Goal: Obtain resource: Download file/media

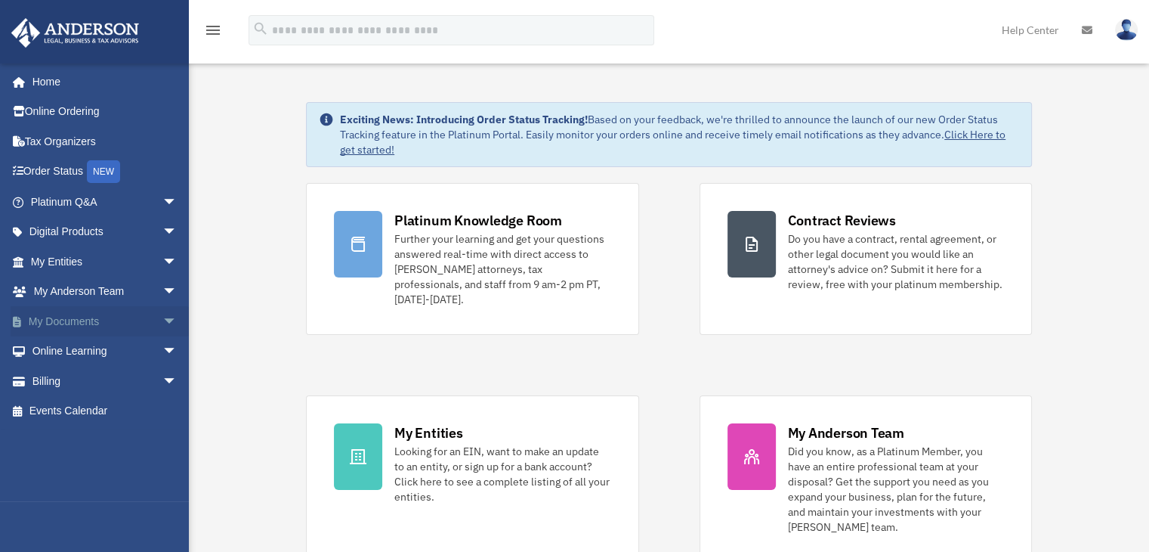
click at [52, 318] on link "My Documents arrow_drop_down" at bounding box center [106, 321] width 190 height 30
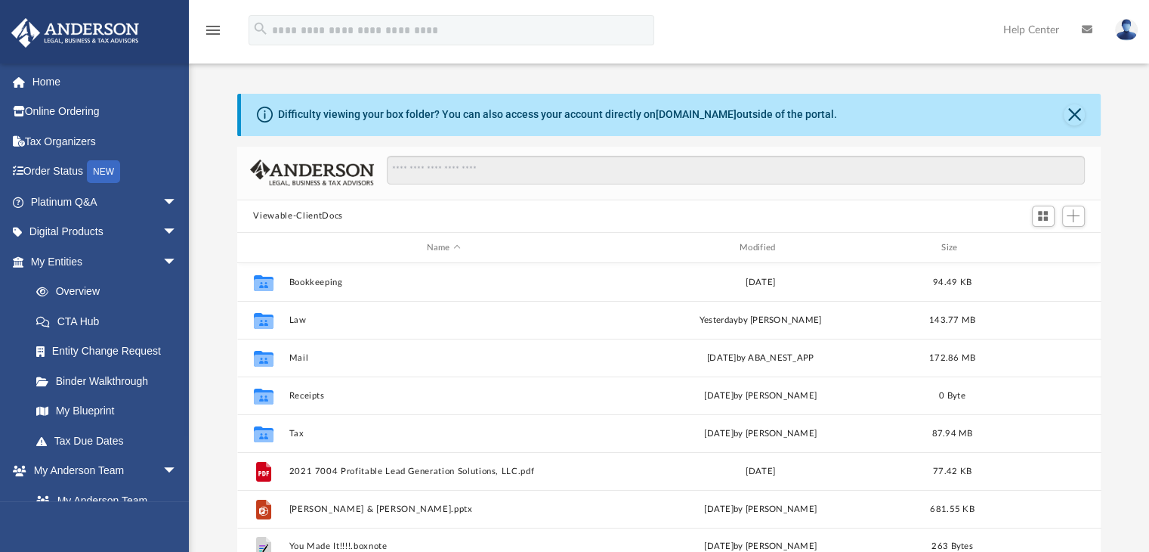
scroll to position [12, 12]
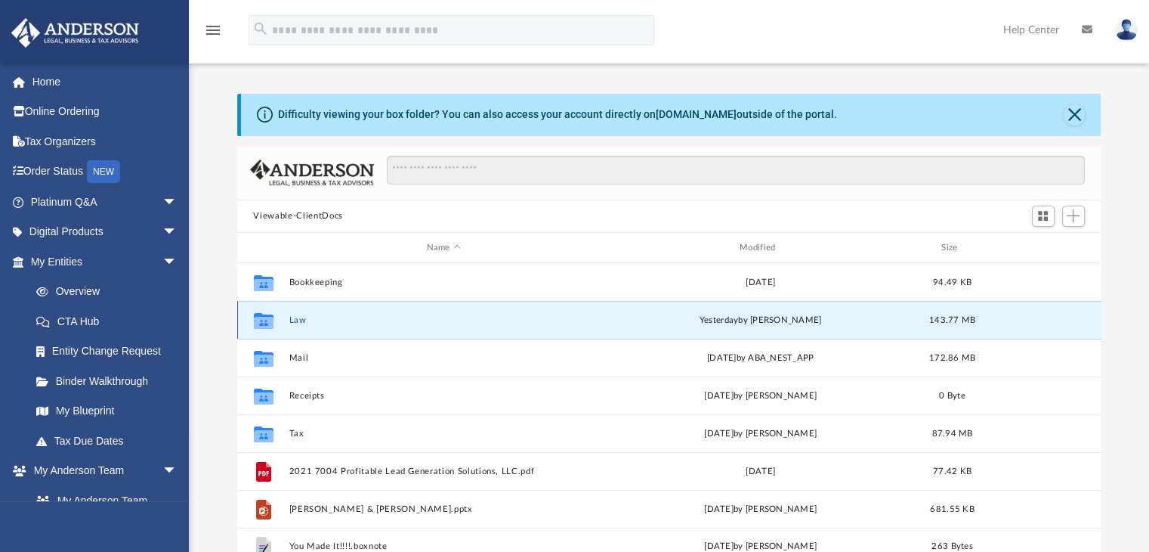
click at [302, 319] on button "Law" at bounding box center [444, 320] width 310 height 10
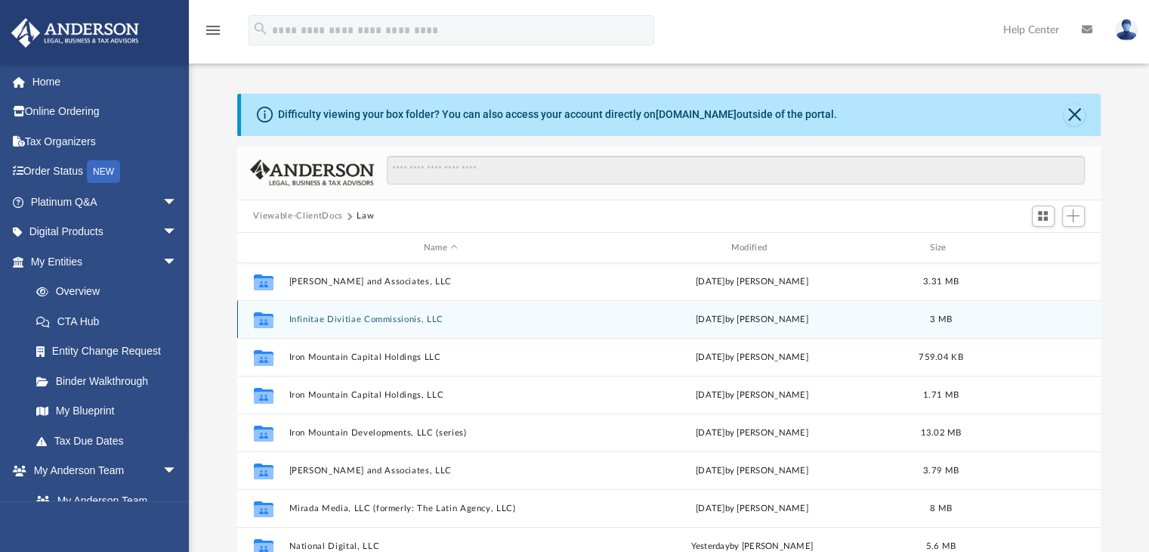
scroll to position [416, 0]
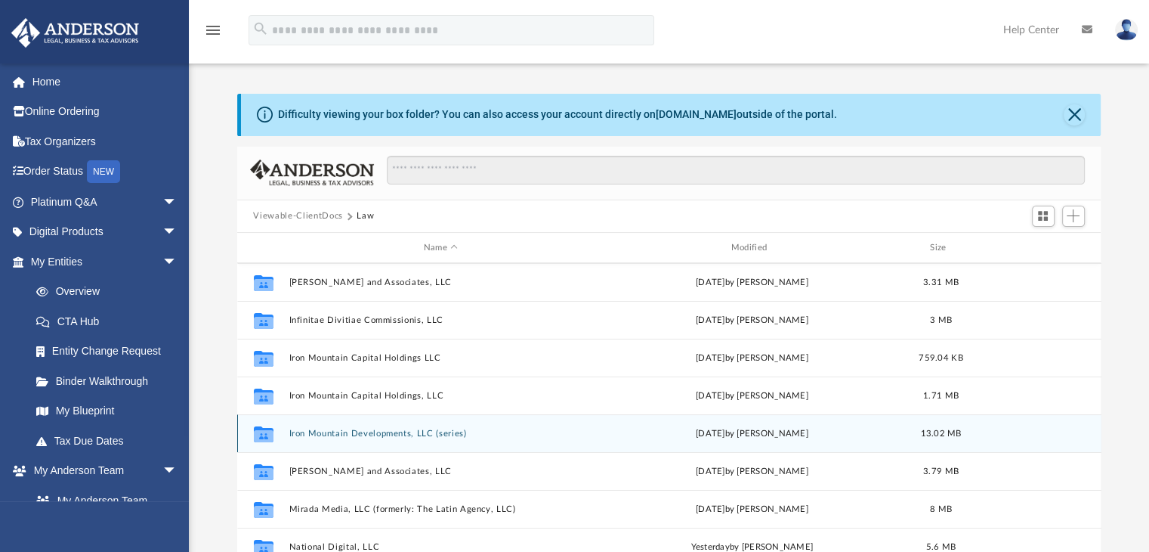
click at [393, 428] on button "Iron Mountain Developments, LLC (series)" at bounding box center [441, 433] width 305 height 10
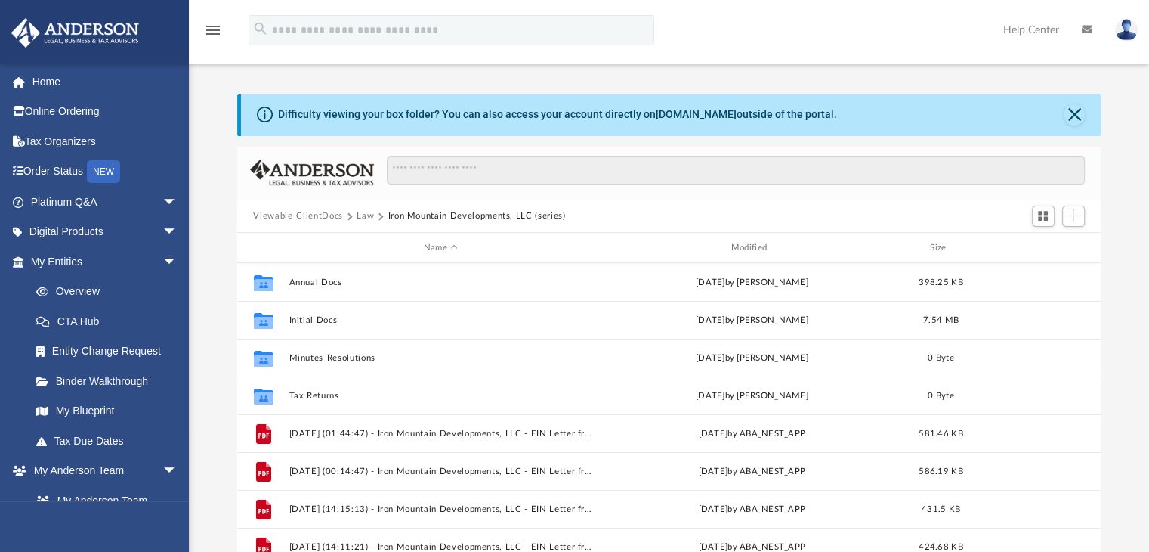
scroll to position [0, 0]
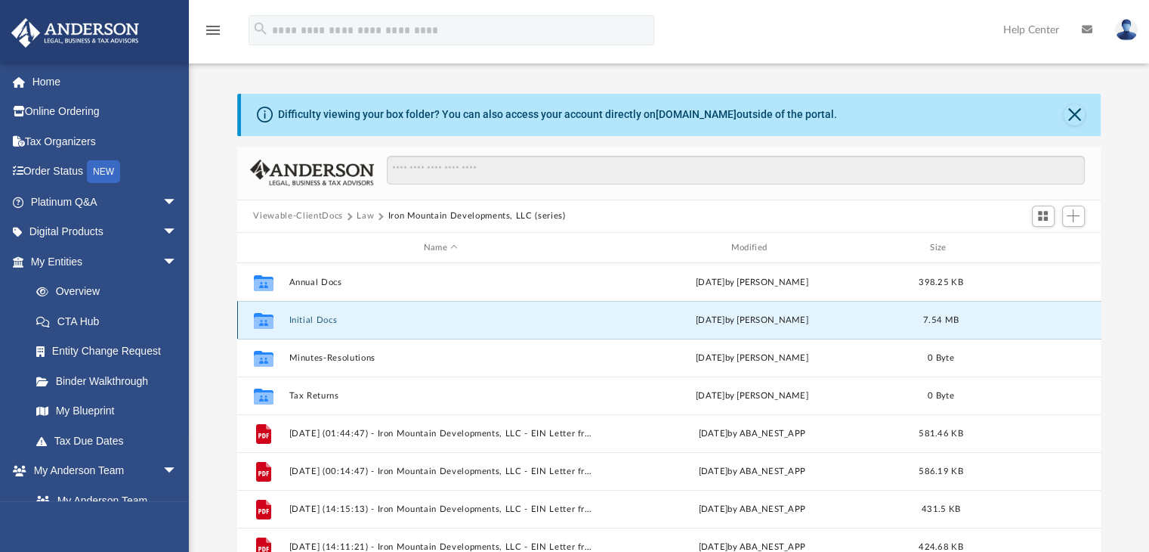
click at [315, 318] on button "Initial Docs" at bounding box center [441, 320] width 305 height 10
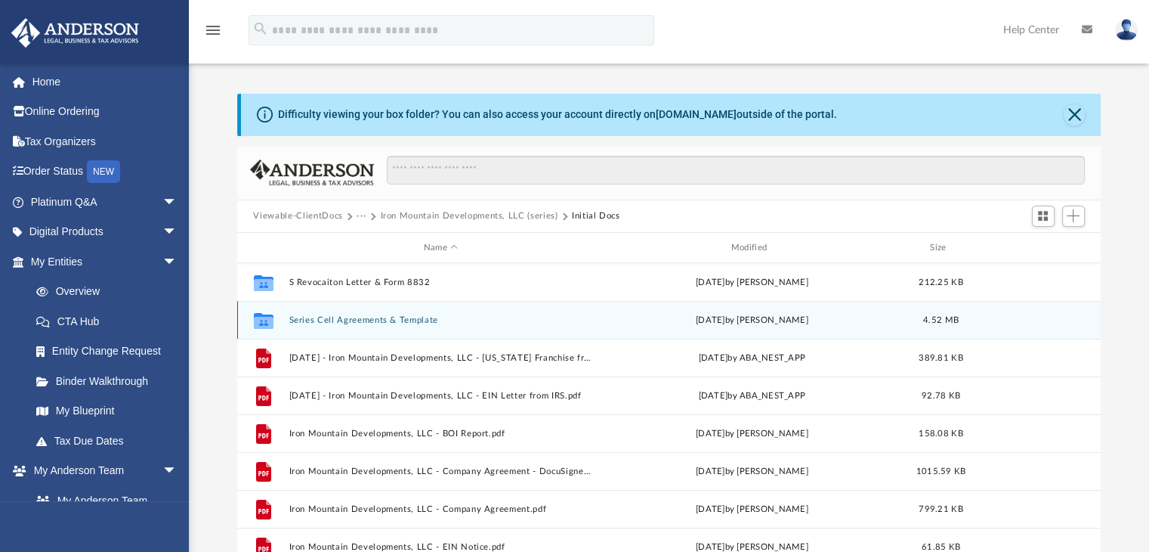
click at [403, 312] on div "Collaborated Folder Series Cell Agreements & Template Mon Jun 17 2024 by Brandi…" at bounding box center [669, 320] width 864 height 38
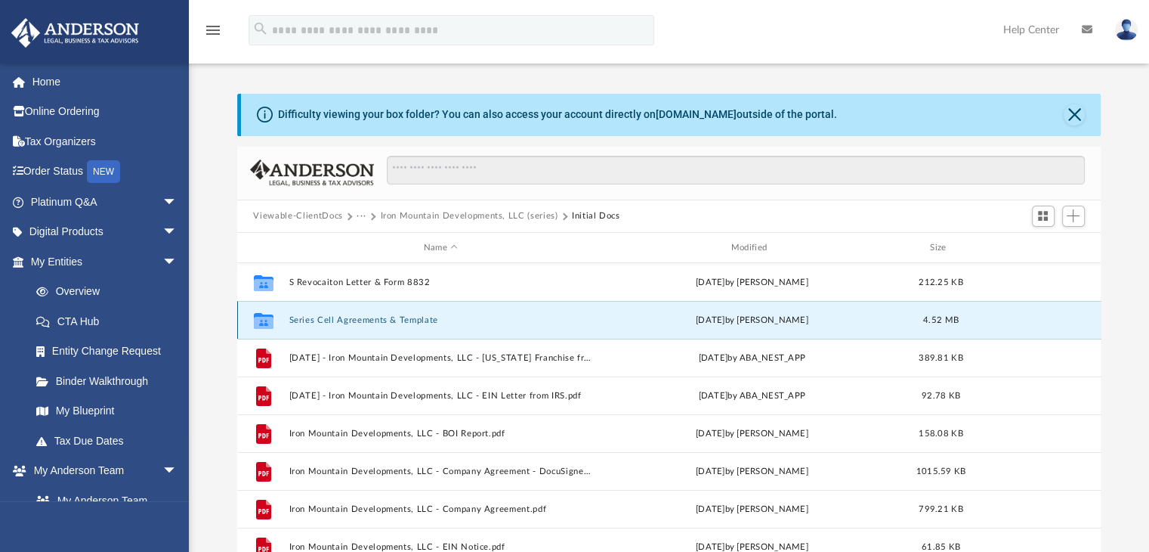
click at [397, 321] on button "Series Cell Agreements & Template" at bounding box center [441, 320] width 305 height 10
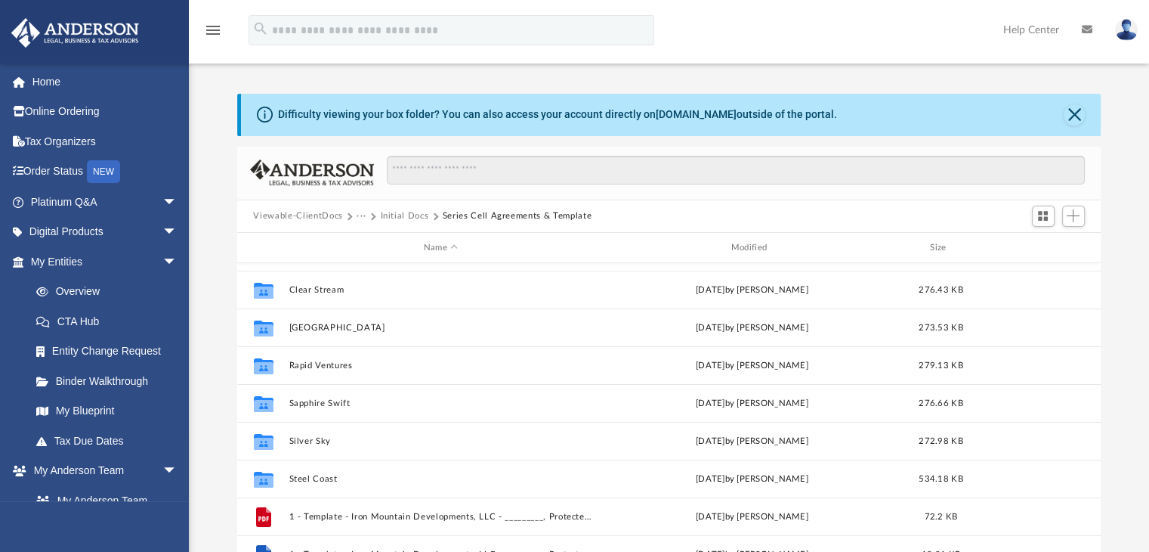
scroll to position [291, 0]
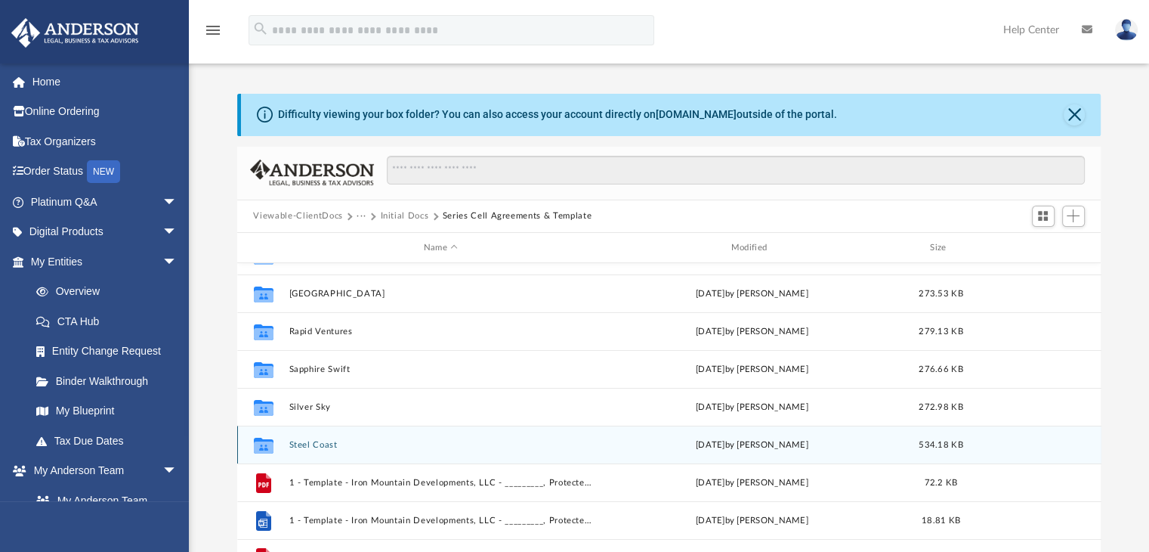
click at [293, 445] on button "Steel Coast" at bounding box center [441, 445] width 305 height 10
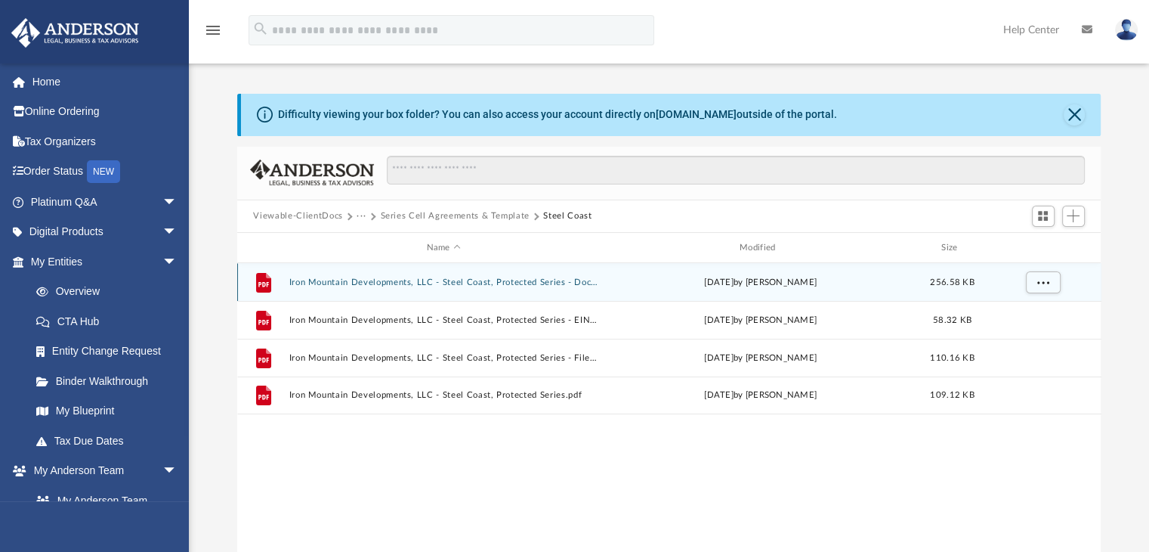
scroll to position [0, 0]
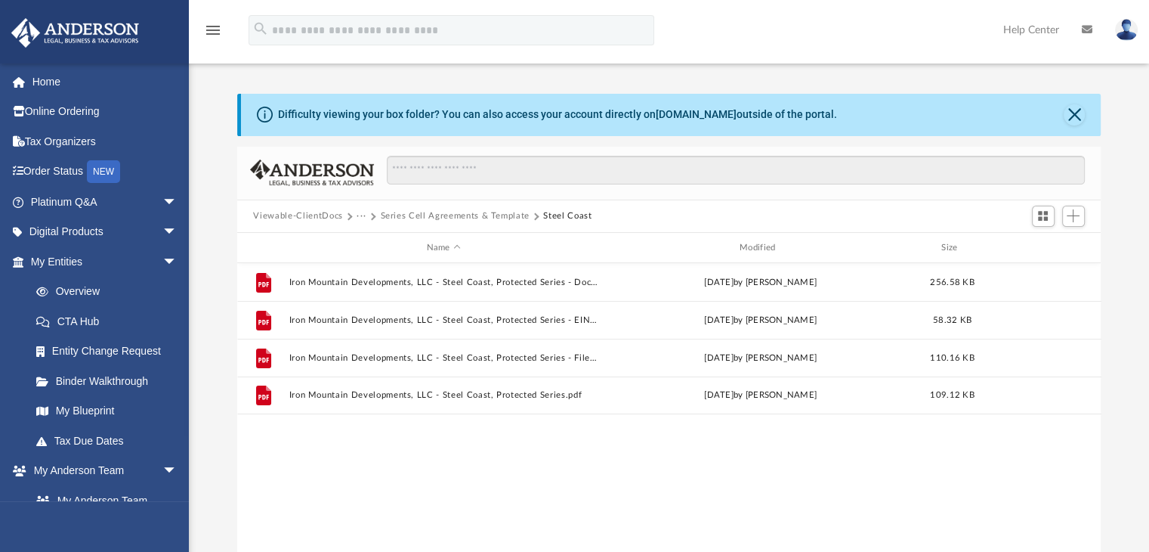
click at [463, 213] on button "Series Cell Agreements & Template" at bounding box center [454, 216] width 149 height 14
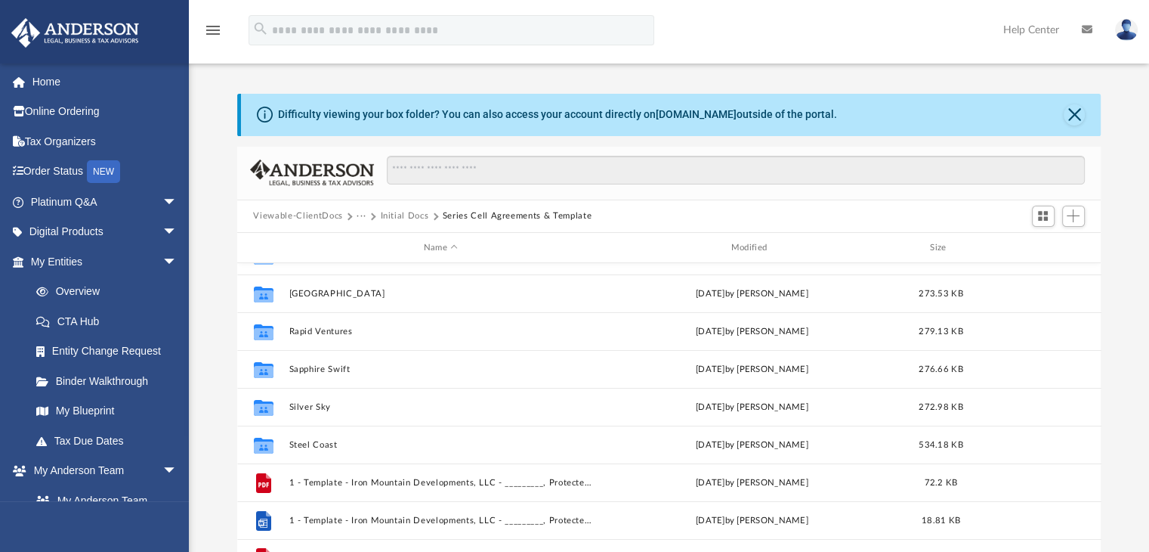
scroll to position [29, 0]
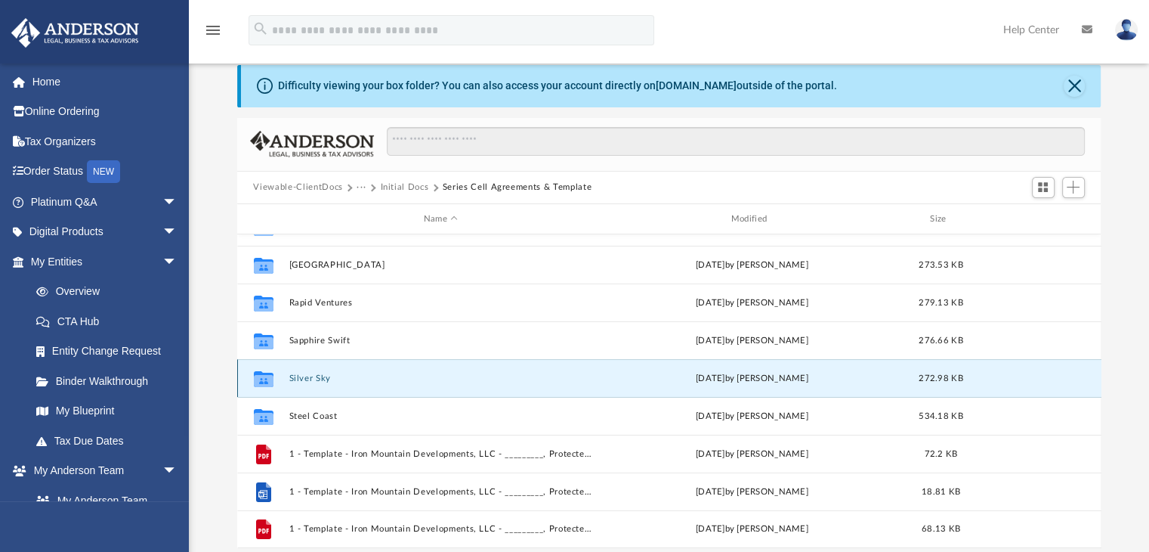
click at [309, 376] on button "Silver Sky" at bounding box center [441, 378] width 305 height 10
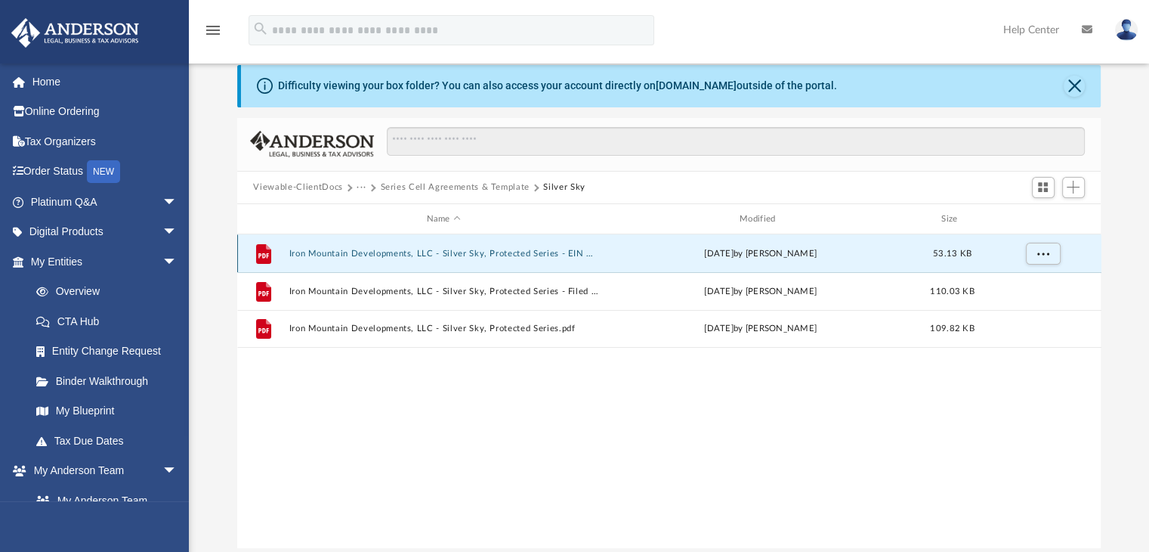
click at [487, 254] on button "Iron Mountain Developments, LLC - Silver Sky, Protected Series - EIN Notice.pdf" at bounding box center [444, 254] width 310 height 10
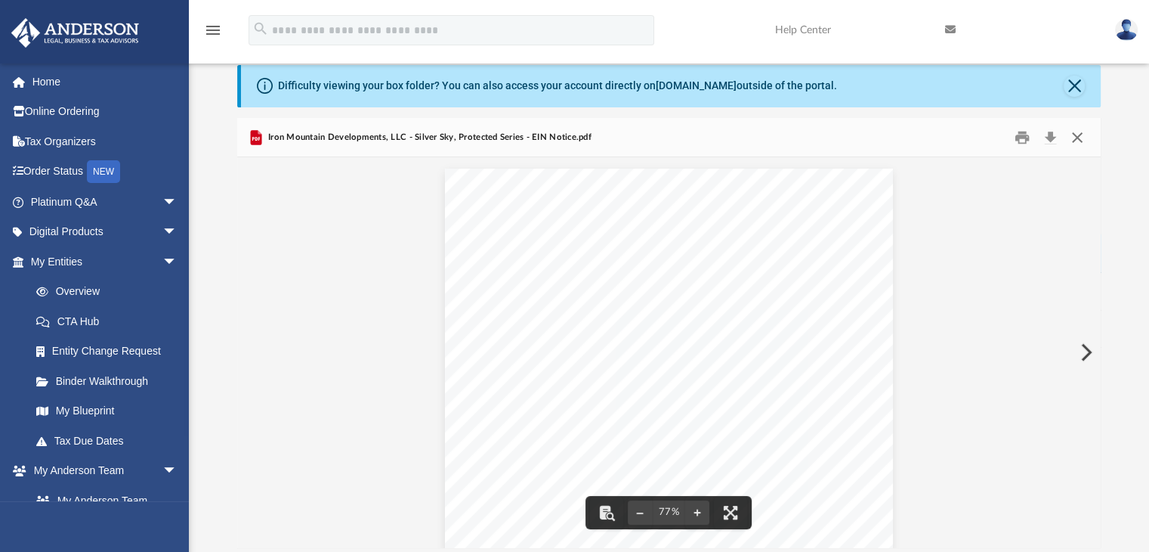
click at [1082, 140] on button "Close" at bounding box center [1077, 136] width 27 height 23
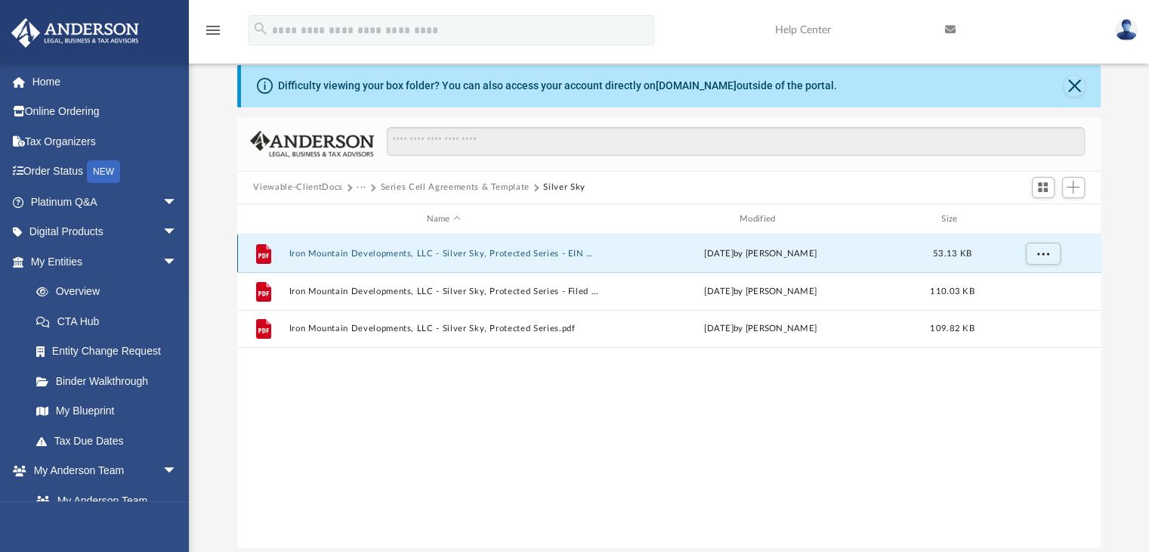
click at [521, 254] on button "Iron Mountain Developments, LLC - Silver Sky, Protected Series - EIN Notice.pdf" at bounding box center [444, 254] width 310 height 10
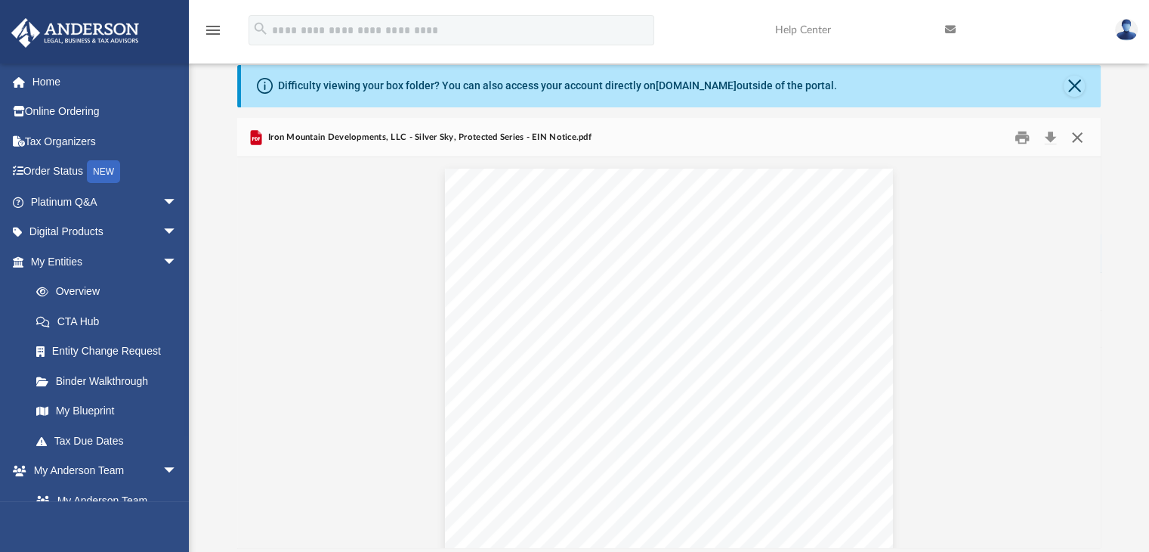
click at [1074, 135] on button "Close" at bounding box center [1077, 136] width 27 height 23
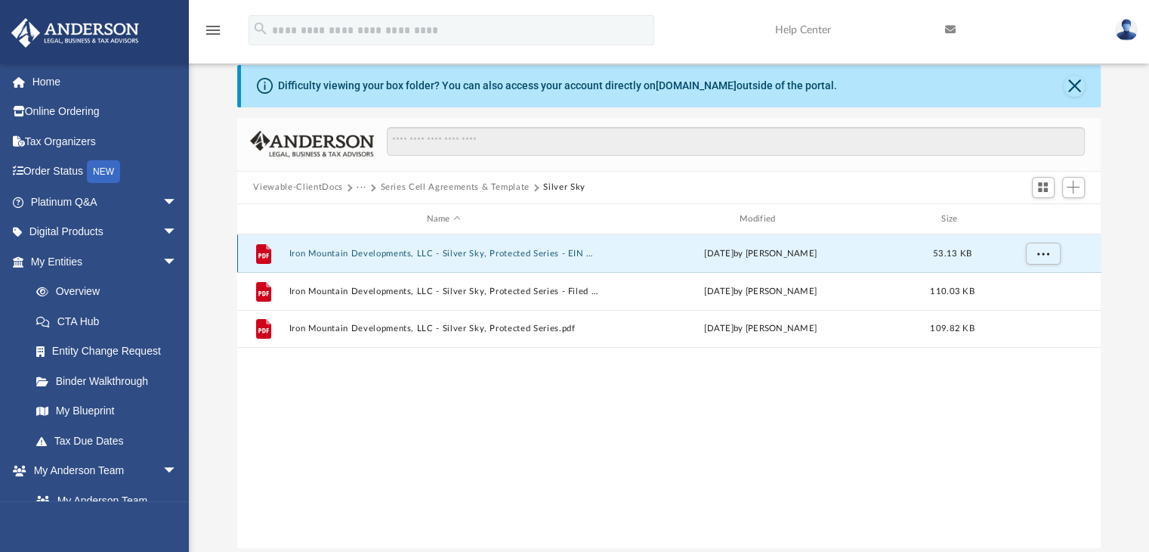
click at [543, 255] on button "Iron Mountain Developments, LLC - Silver Sky, Protected Series - EIN Notice.pdf" at bounding box center [444, 254] width 310 height 10
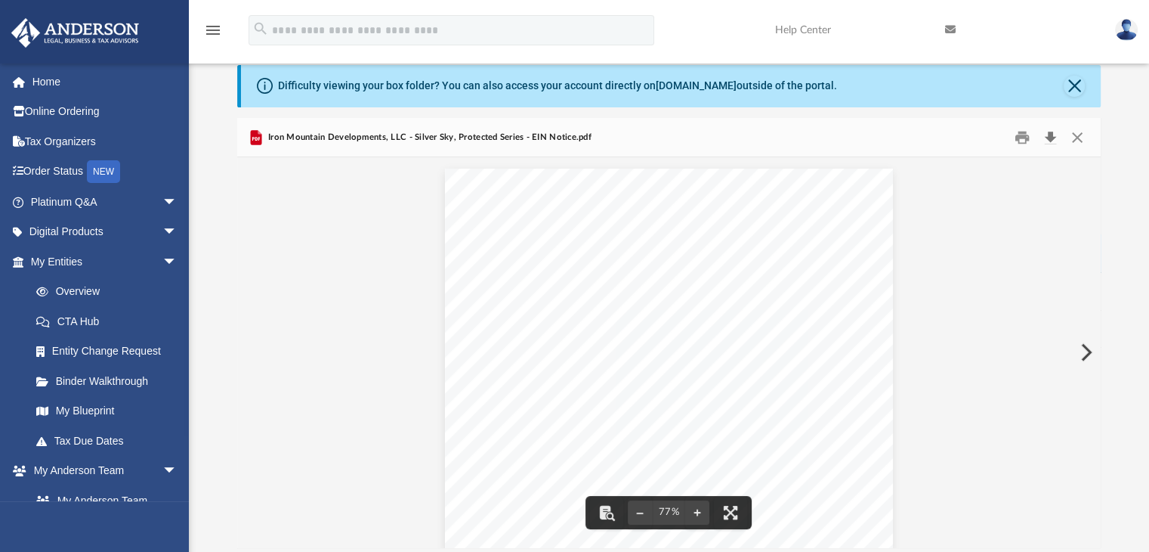
click at [1049, 141] on button "Download" at bounding box center [1050, 136] width 27 height 23
click at [1075, 136] on button "Close" at bounding box center [1077, 136] width 27 height 23
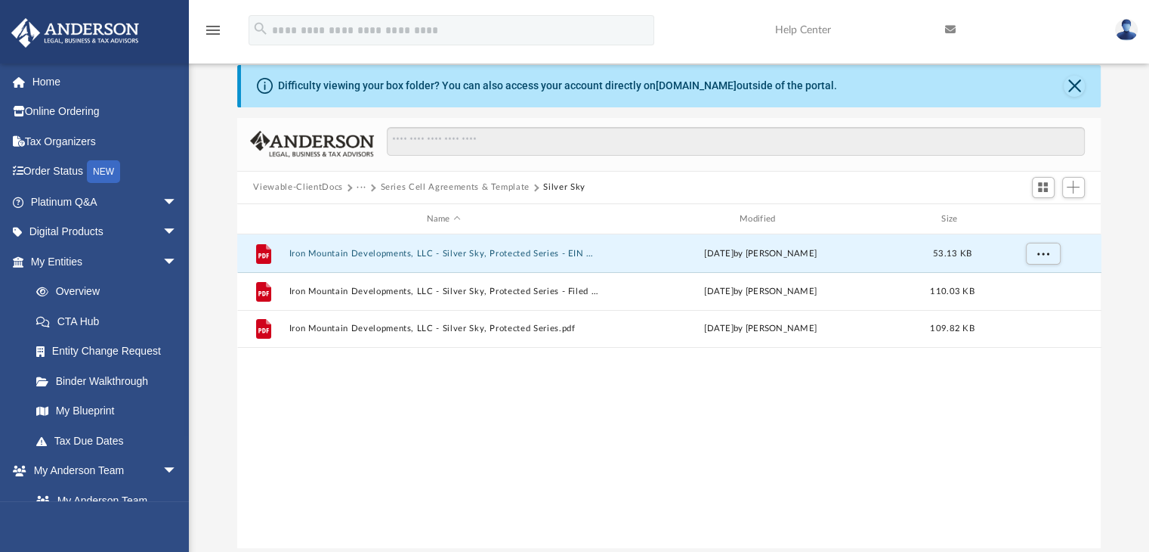
click at [423, 184] on button "Series Cell Agreements & Template" at bounding box center [454, 188] width 149 height 14
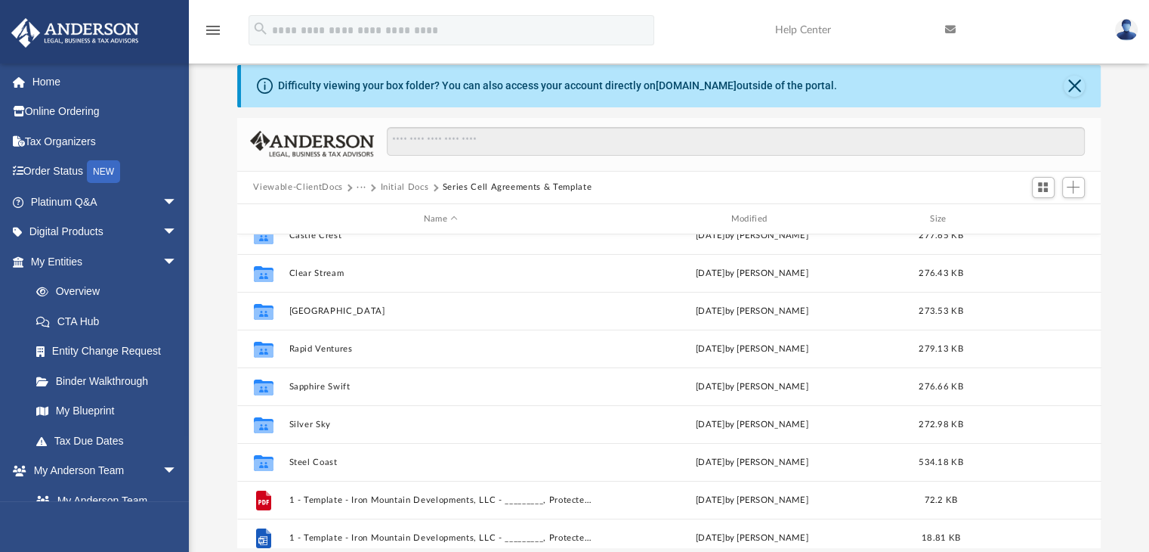
scroll to position [245, 0]
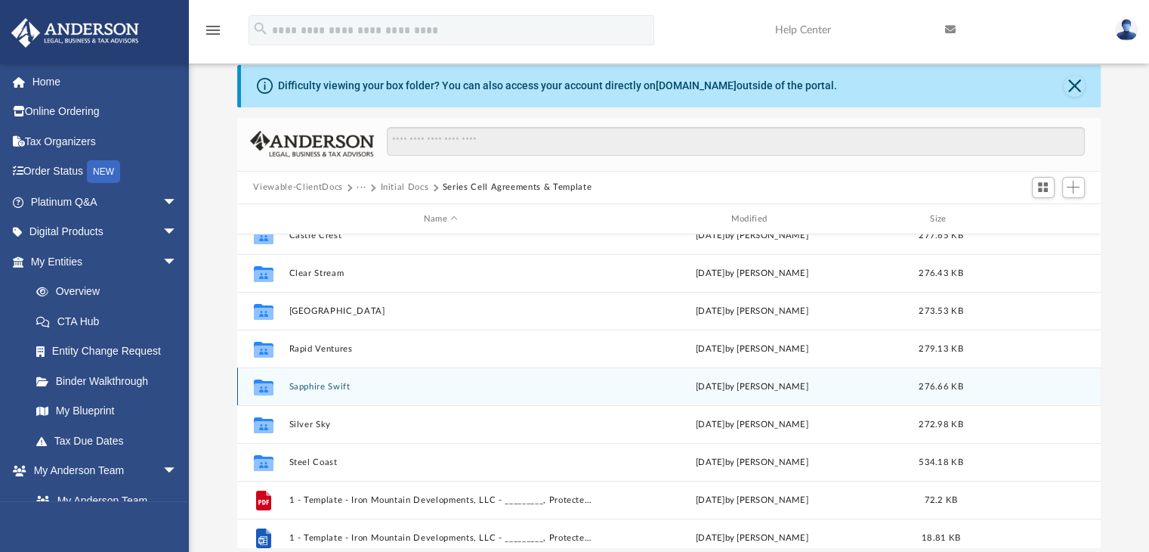
click at [314, 384] on button "Sapphire Swift" at bounding box center [441, 387] width 305 height 10
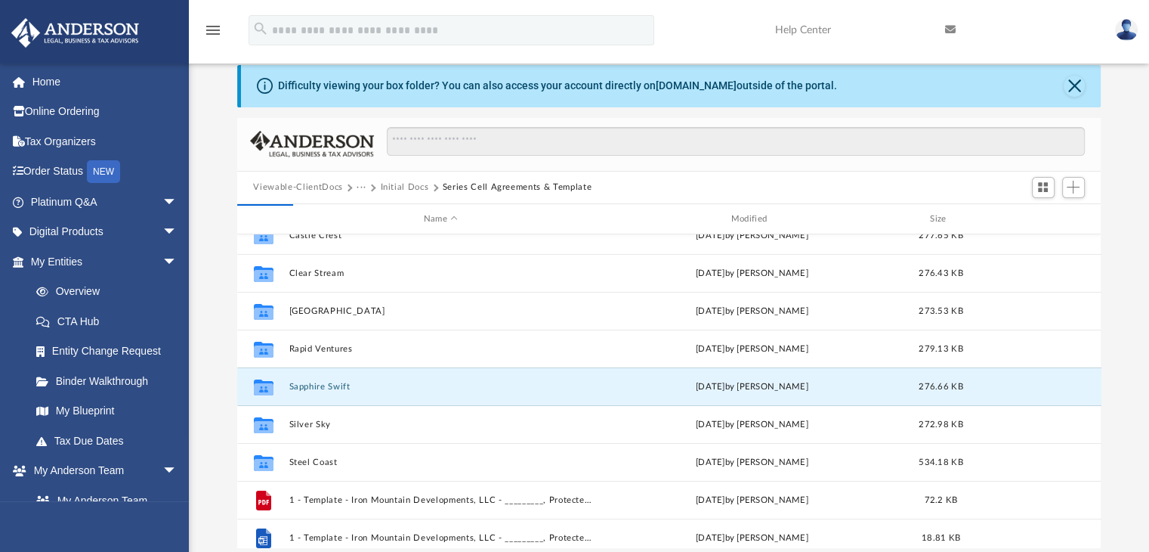
scroll to position [0, 0]
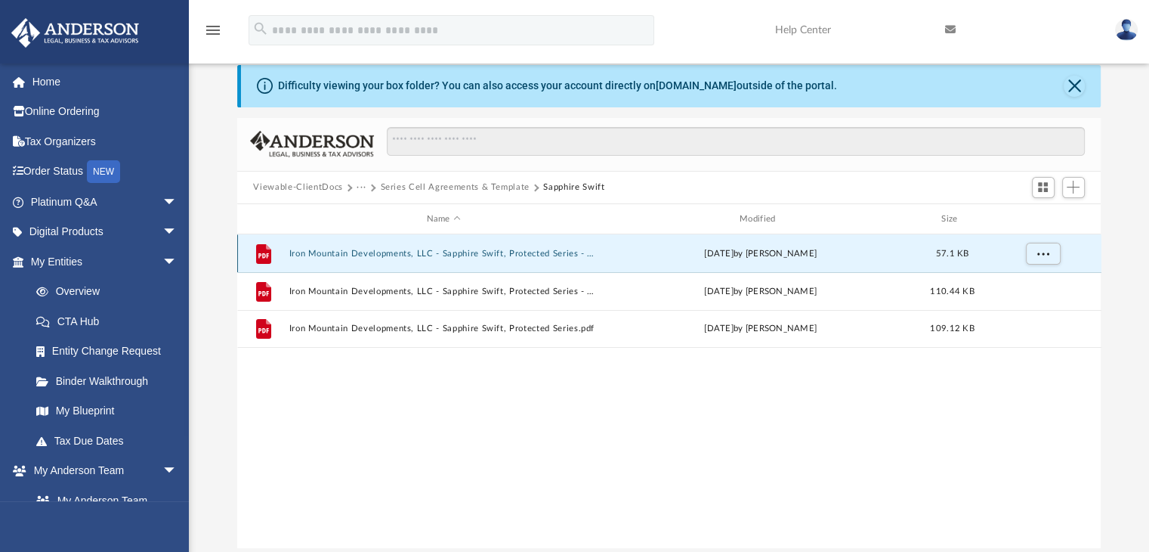
click at [488, 253] on button "Iron Mountain Developments, LLC - Sapphire Swift, Protected Series - EIN Notice…" at bounding box center [444, 254] width 310 height 10
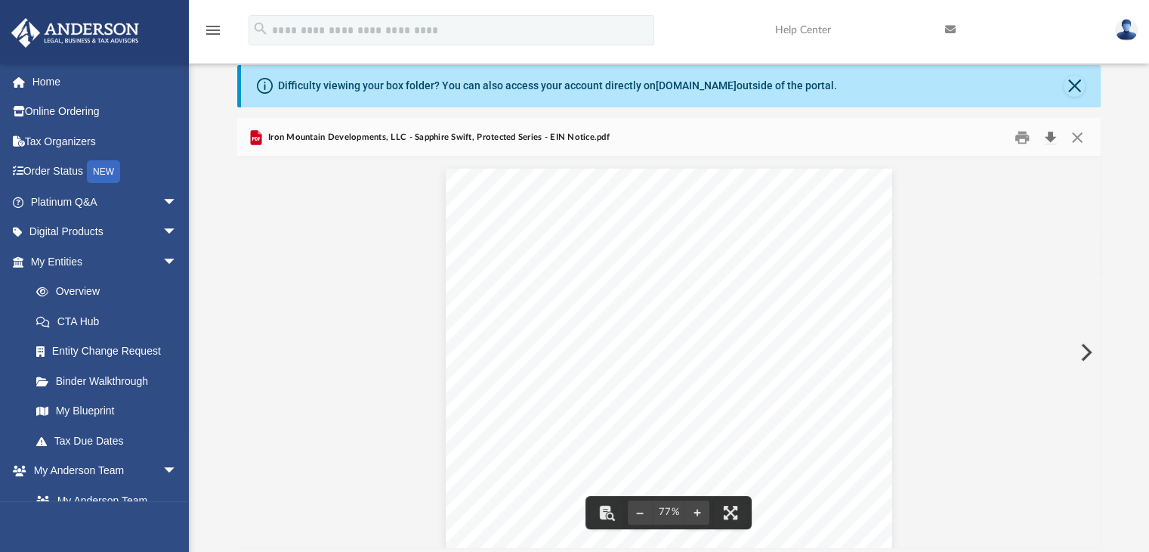
click at [1046, 138] on button "Download" at bounding box center [1050, 136] width 27 height 23
click at [1133, 119] on div "Difficulty viewing your box folder? You can also access your account directly o…" at bounding box center [669, 306] width 960 height 483
click at [1078, 136] on button "Close" at bounding box center [1077, 136] width 27 height 23
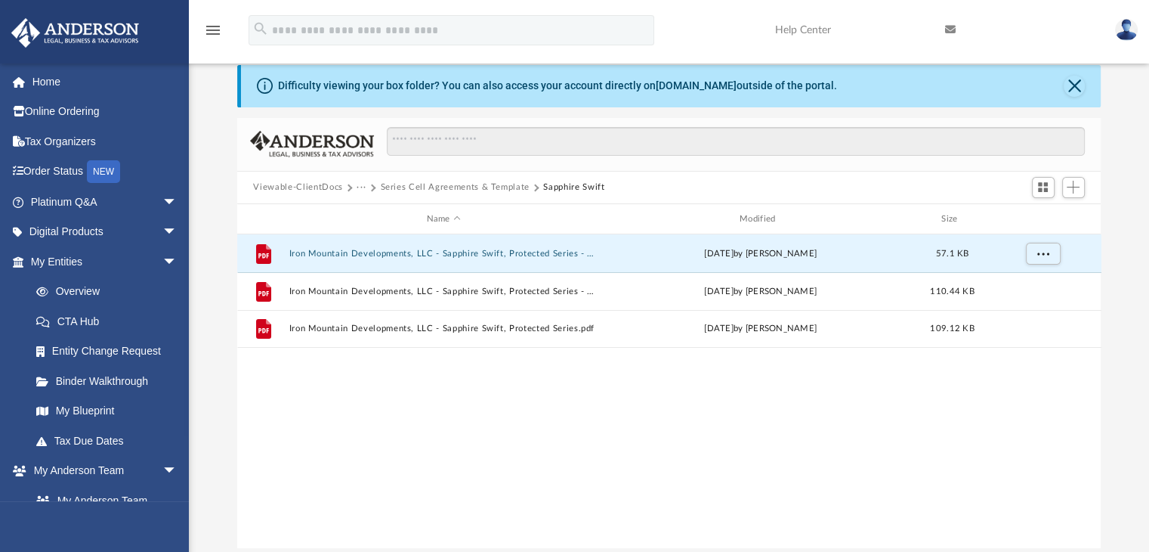
click at [420, 178] on div "Viewable-ClientDocs ··· Series Cell Agreements & Template Sapphire Swift" at bounding box center [669, 188] width 864 height 33
click at [489, 184] on button "Series Cell Agreements & Template" at bounding box center [454, 188] width 149 height 14
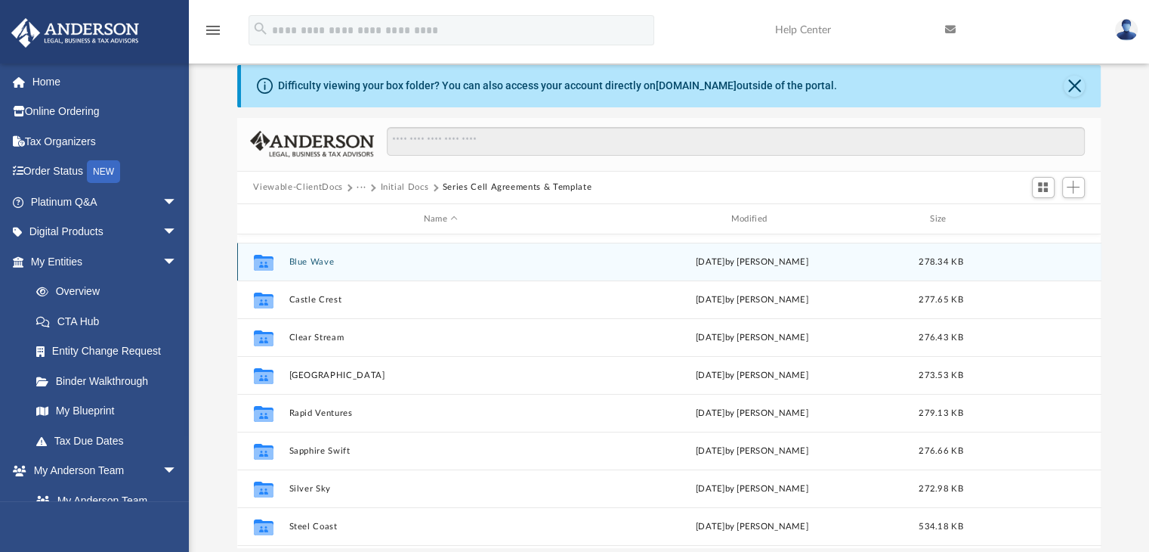
scroll to position [181, 0]
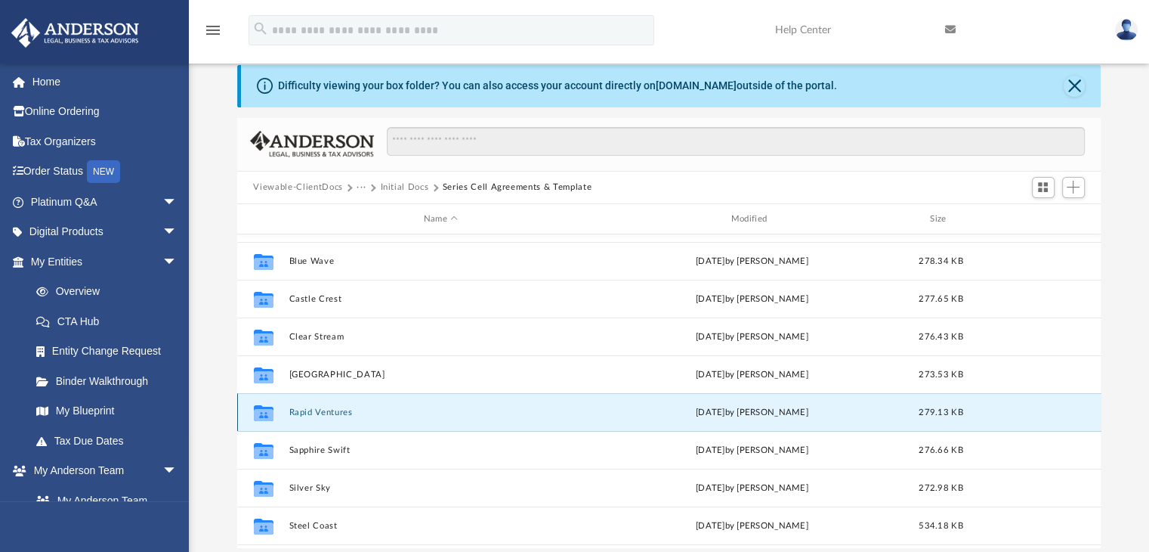
click at [329, 413] on button "Rapid Ventures" at bounding box center [441, 412] width 305 height 10
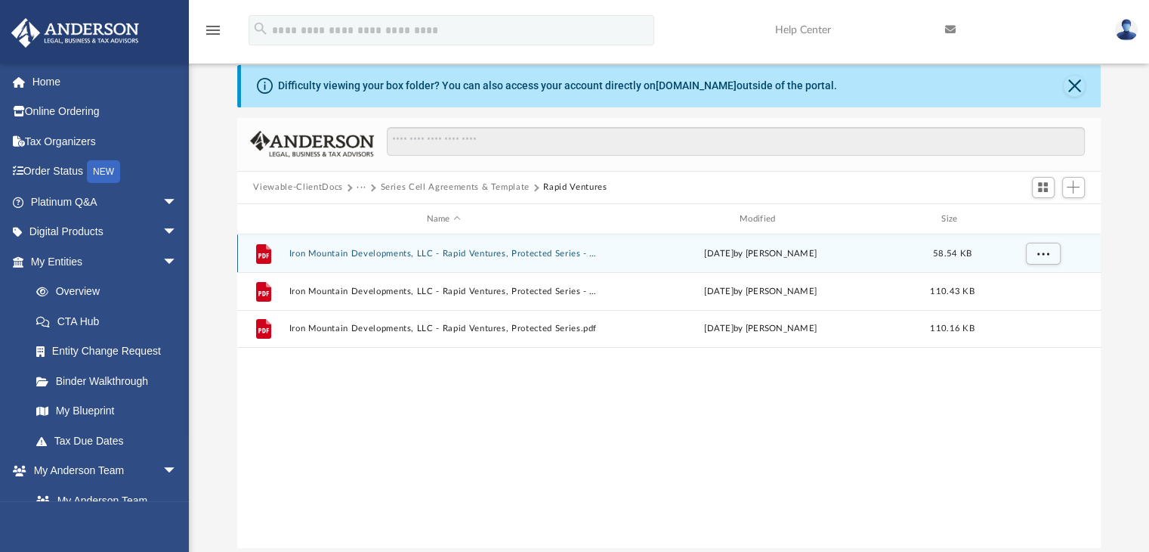
scroll to position [0, 0]
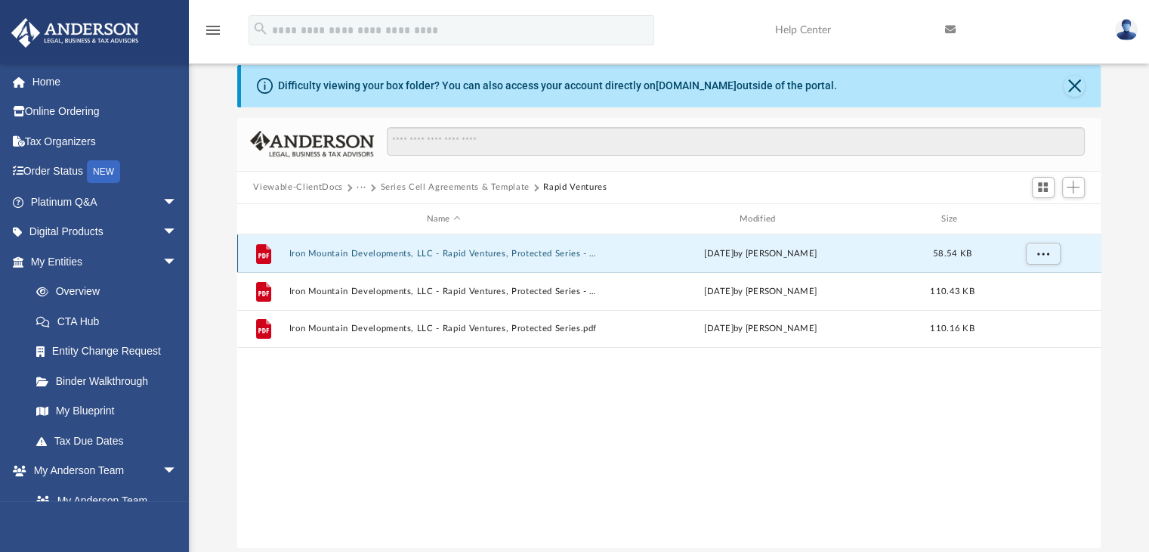
click at [468, 252] on button "Iron Mountain Developments, LLC - Rapid Ventures, Protected Series - EIN Notice…" at bounding box center [444, 254] width 310 height 10
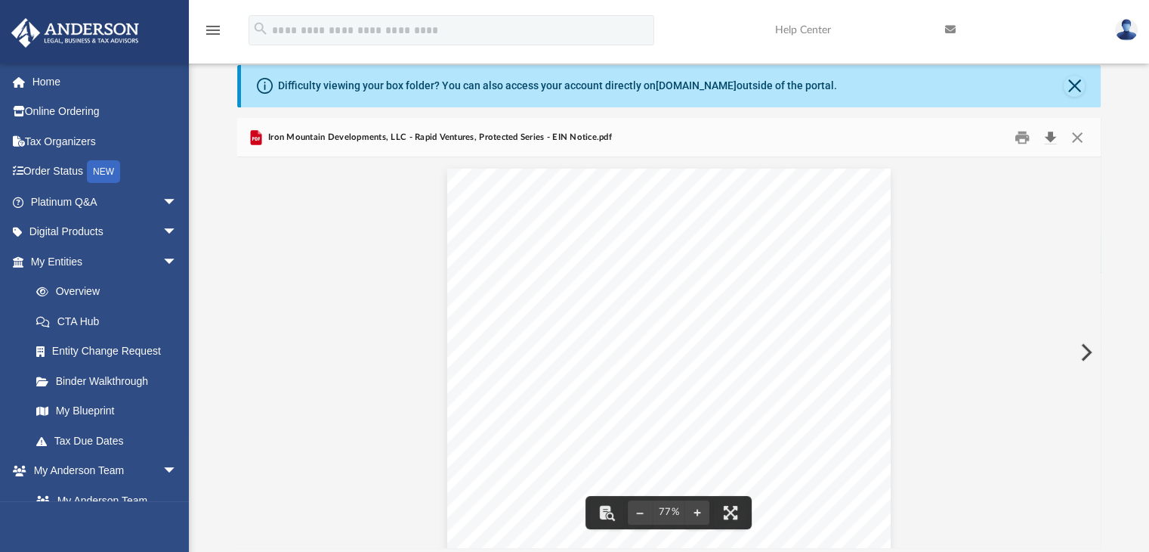
click at [1053, 132] on button "Download" at bounding box center [1050, 136] width 27 height 23
click at [1082, 134] on button "Close" at bounding box center [1077, 136] width 27 height 23
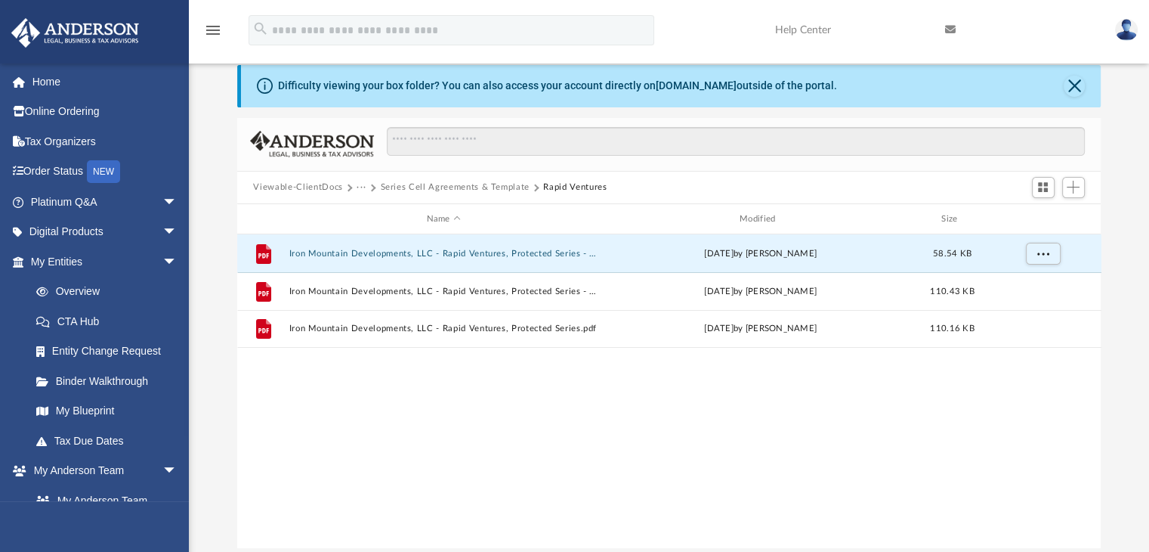
click at [447, 188] on button "Series Cell Agreements & Template" at bounding box center [454, 188] width 149 height 14
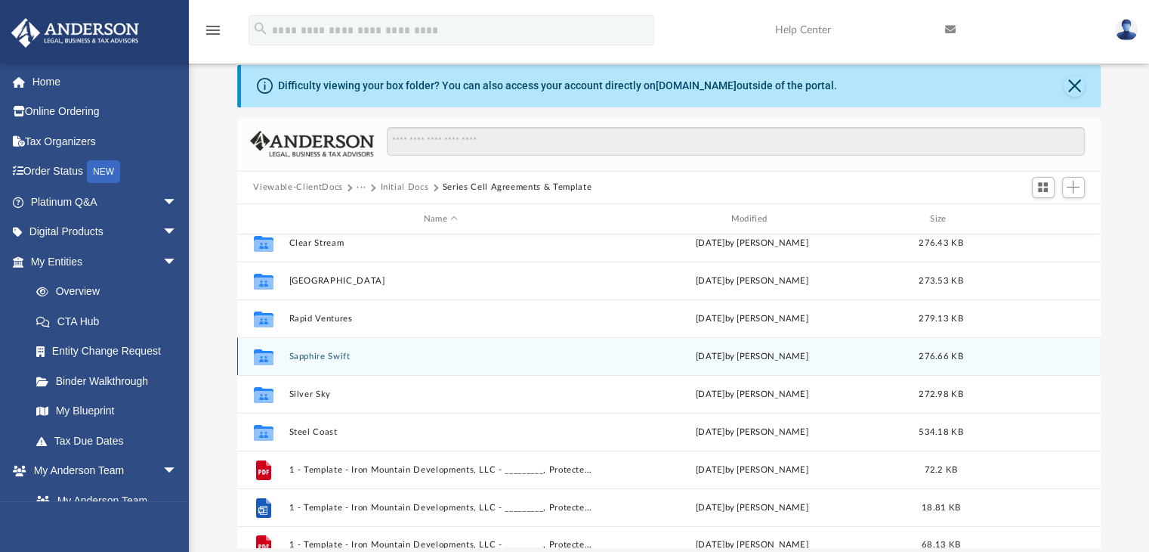
scroll to position [216, 0]
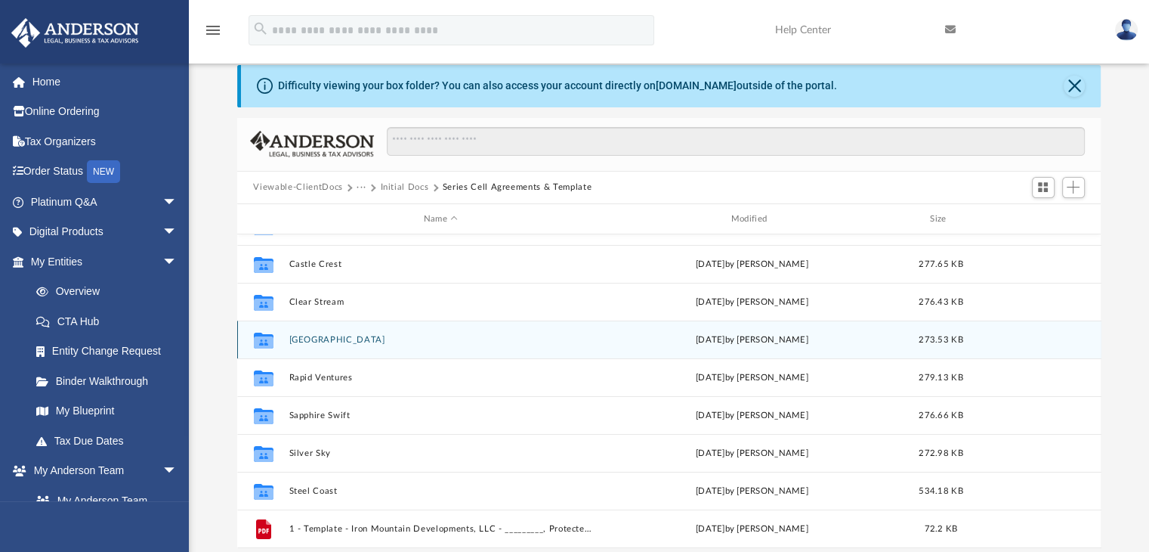
click at [332, 339] on button "Golden Heights" at bounding box center [441, 340] width 305 height 10
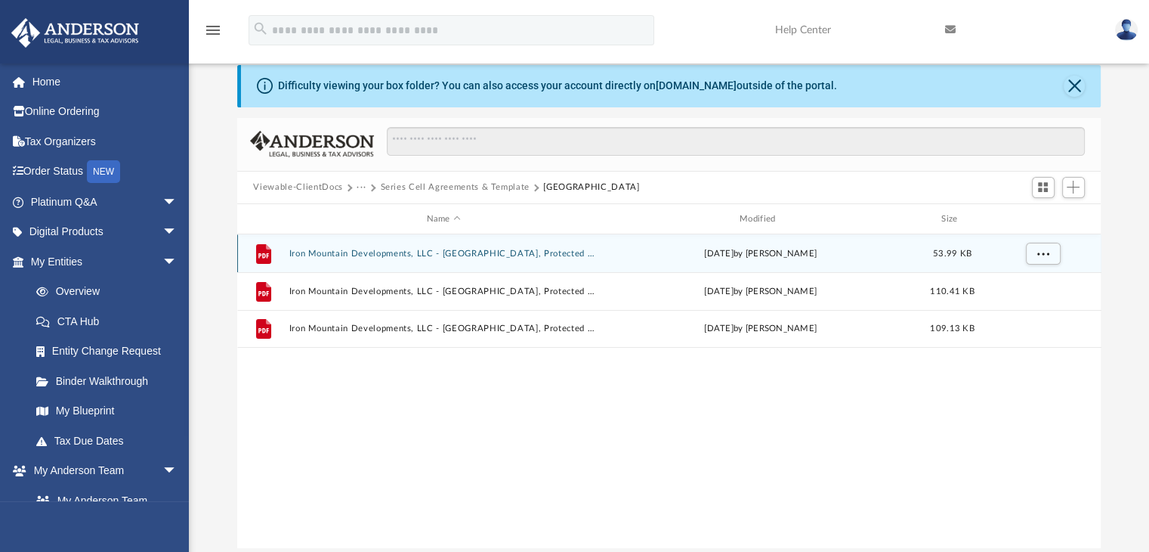
scroll to position [0, 0]
click at [469, 249] on button "Iron Mountain Developments, LLC - Golden Heights, Protected Series - EIN Notice…" at bounding box center [444, 254] width 310 height 10
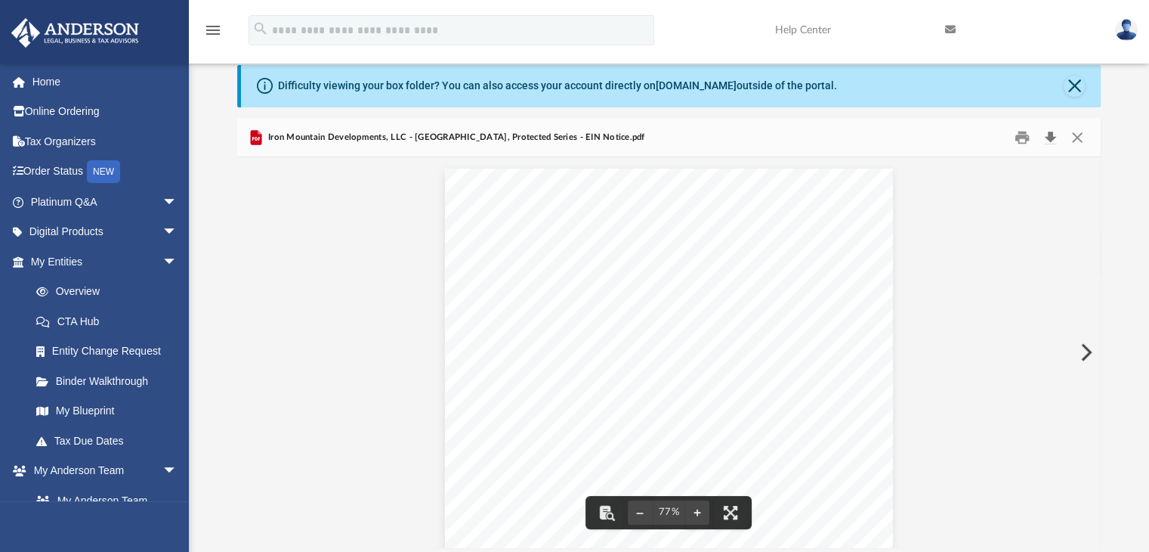
click at [1044, 137] on button "Download" at bounding box center [1050, 136] width 27 height 23
click at [1081, 135] on button "Close" at bounding box center [1077, 136] width 27 height 23
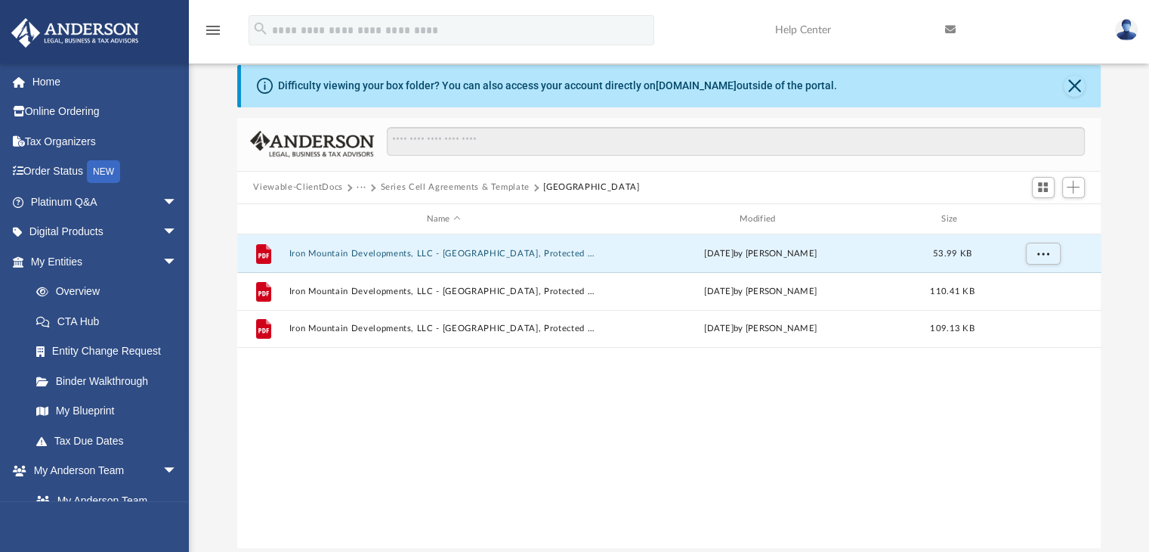
click at [475, 182] on button "Series Cell Agreements & Template" at bounding box center [454, 188] width 149 height 14
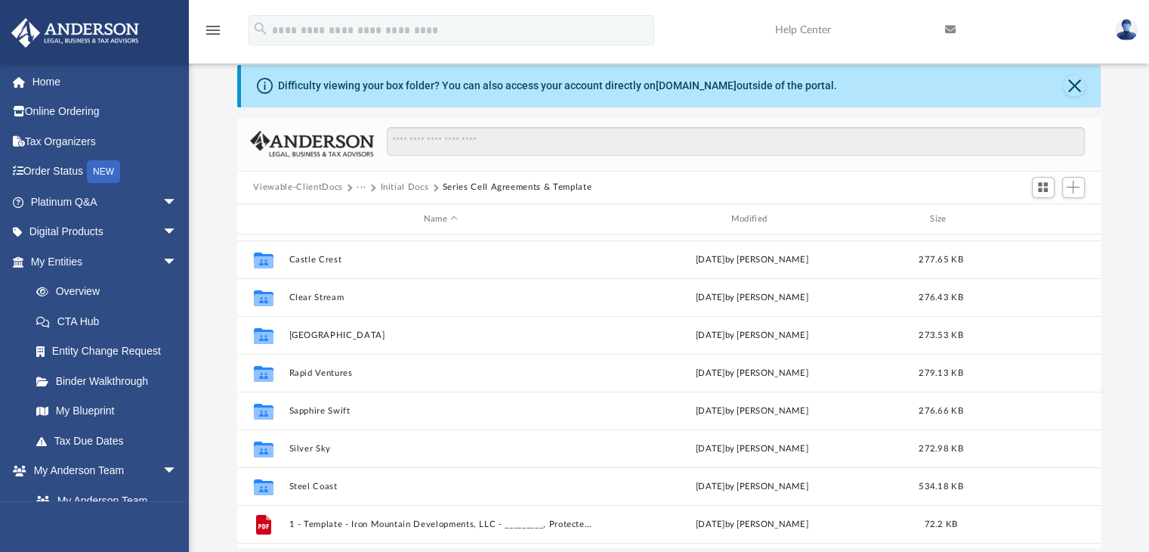
scroll to position [219, 0]
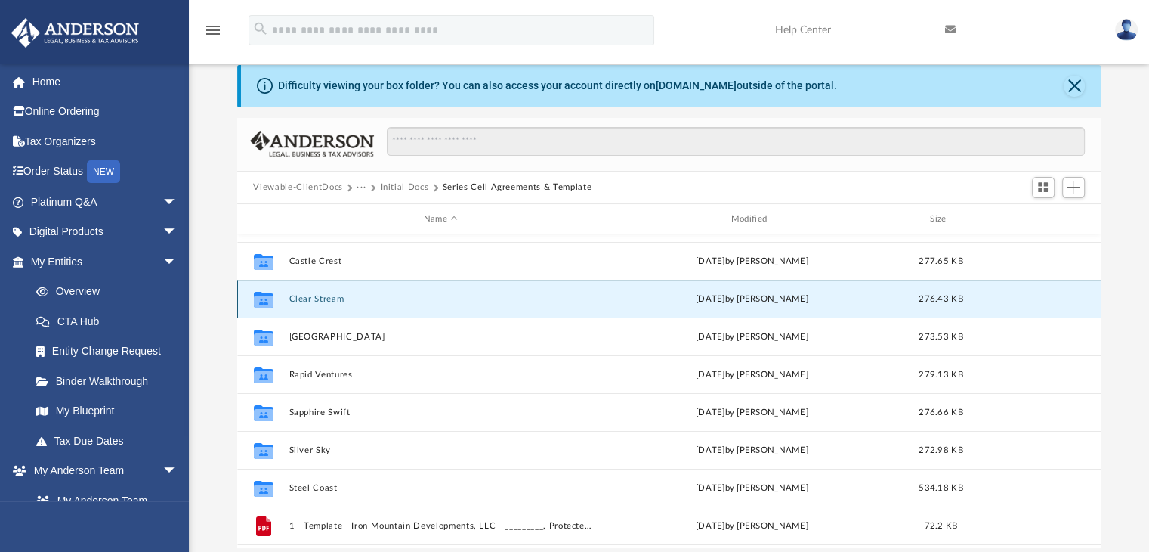
click at [334, 299] on button "Clear Stream" at bounding box center [441, 299] width 305 height 10
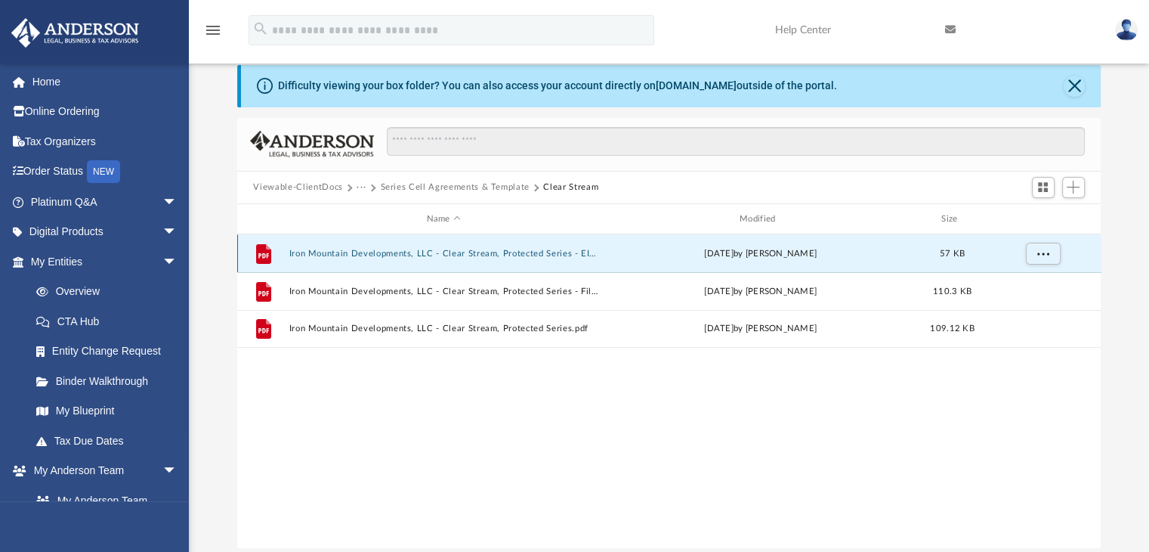
click at [469, 254] on button "Iron Mountain Developments, LLC - Clear Stream, Protected Series - EIN Notice.p…" at bounding box center [444, 254] width 310 height 10
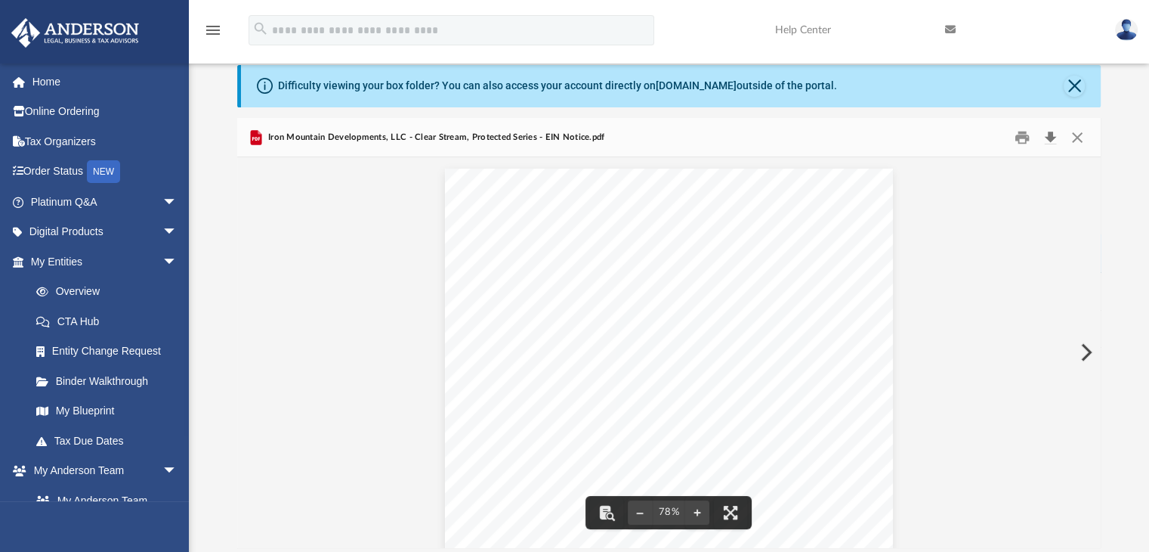
click at [1050, 133] on button "Download" at bounding box center [1050, 136] width 27 height 23
click at [1121, 137] on div "Difficulty viewing your box folder? You can also access your account directly o…" at bounding box center [669, 306] width 960 height 483
click at [1079, 134] on button "Close" at bounding box center [1077, 136] width 27 height 23
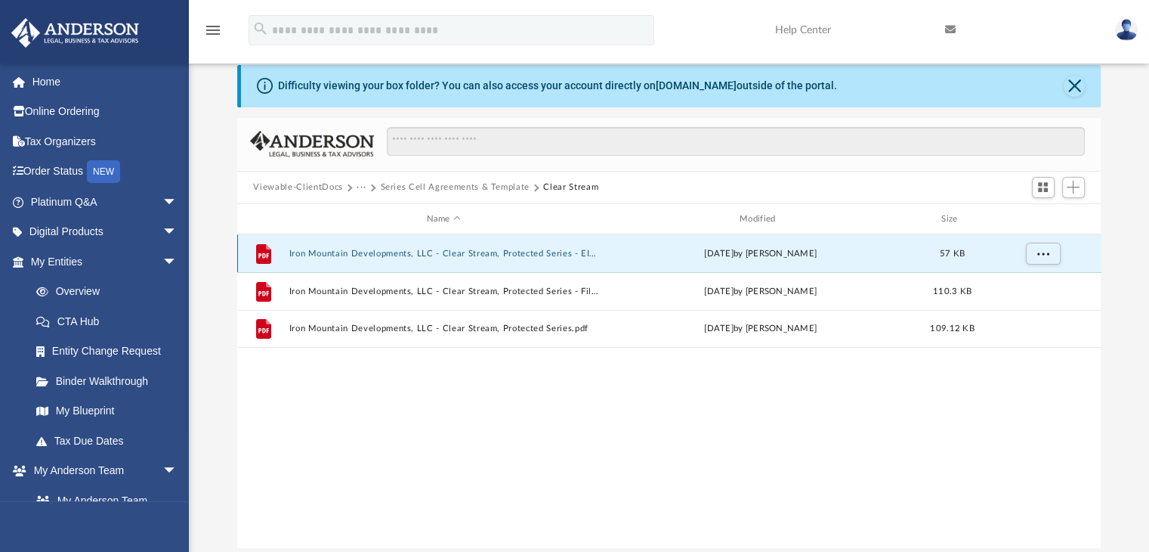
click at [554, 251] on button "Iron Mountain Developments, LLC - Clear Stream, Protected Series - EIN Notice.p…" at bounding box center [444, 254] width 310 height 10
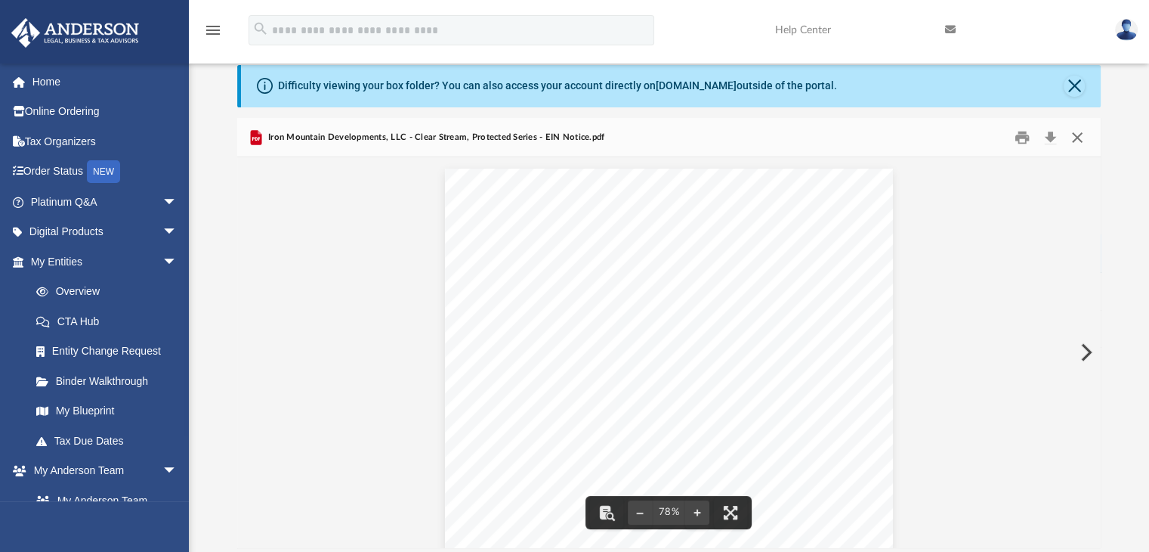
click at [1078, 138] on button "Close" at bounding box center [1077, 136] width 27 height 23
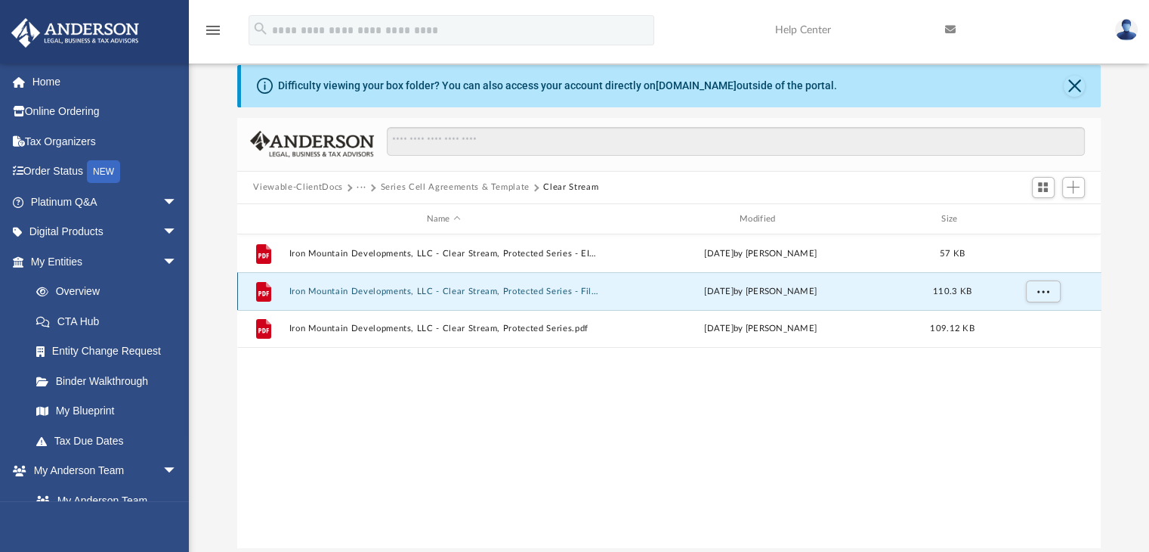
click at [576, 289] on button "Iron Mountain Developments, LLC - Clear Stream, Protected Series - Filed Series…" at bounding box center [444, 291] width 310 height 10
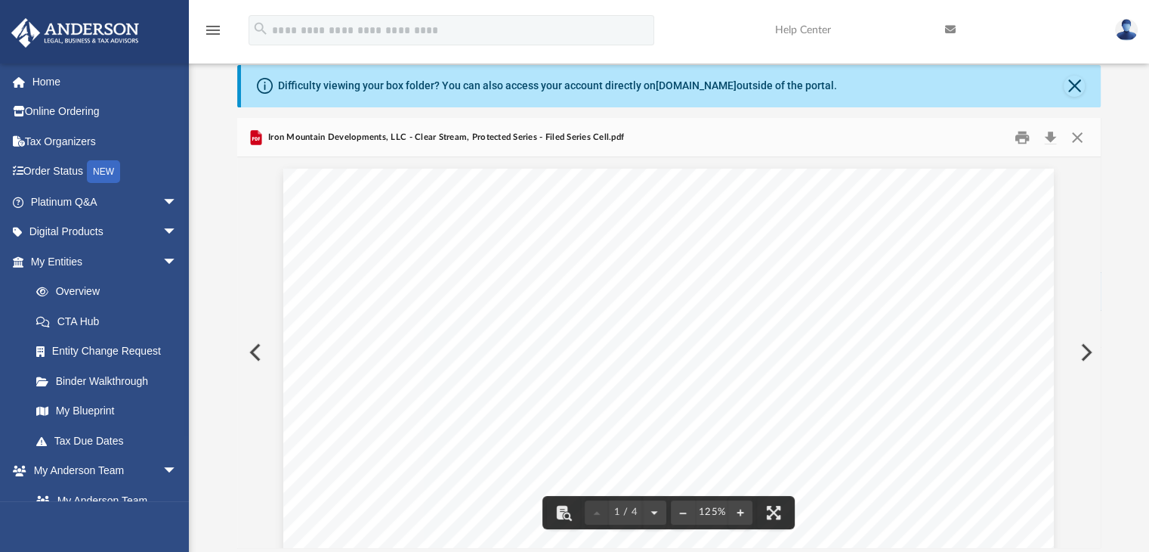
click at [1088, 347] on button "Preview" at bounding box center [1084, 352] width 33 height 42
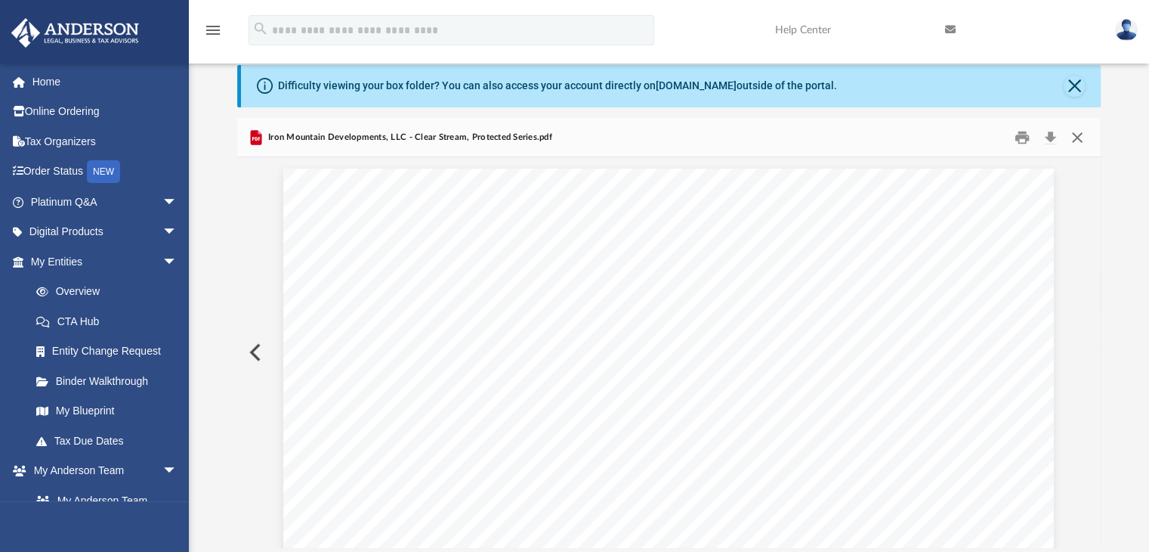
click at [1077, 137] on button "Close" at bounding box center [1077, 136] width 27 height 23
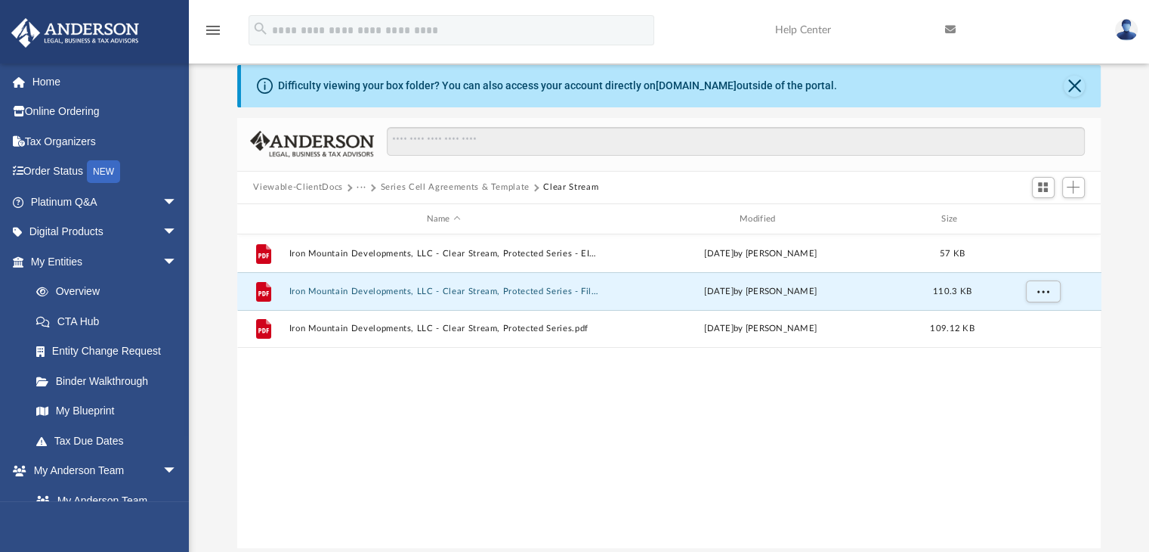
click at [444, 185] on button "Series Cell Agreements & Template" at bounding box center [454, 188] width 149 height 14
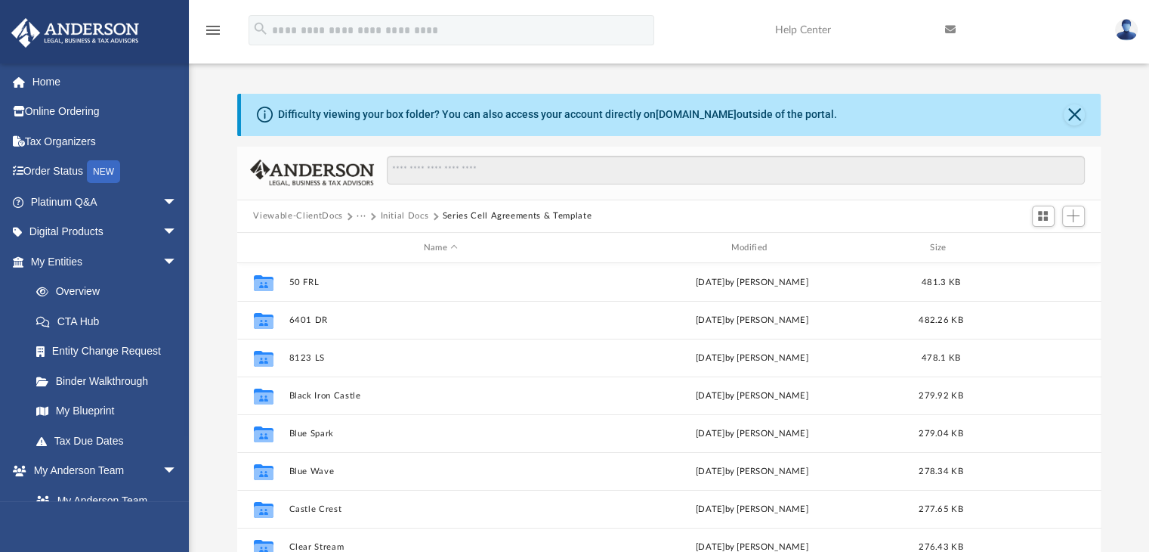
click at [414, 212] on button "Initial Docs" at bounding box center [404, 216] width 48 height 14
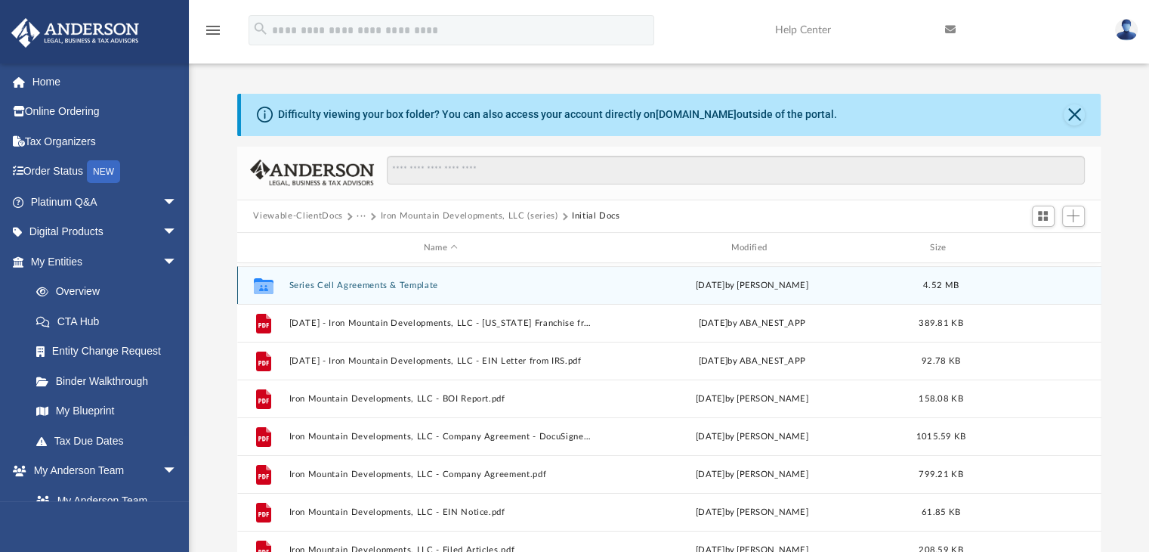
scroll to position [36, 0]
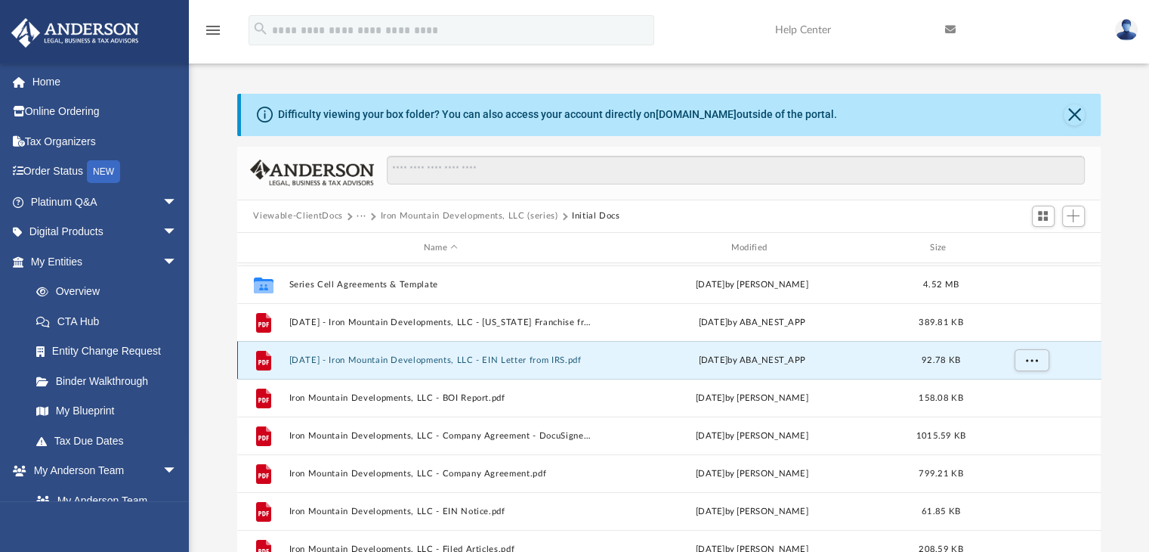
click at [485, 357] on button "2024.04.26 - Iron Mountain Developments, LLC - EIN Letter from IRS.pdf" at bounding box center [441, 360] width 305 height 10
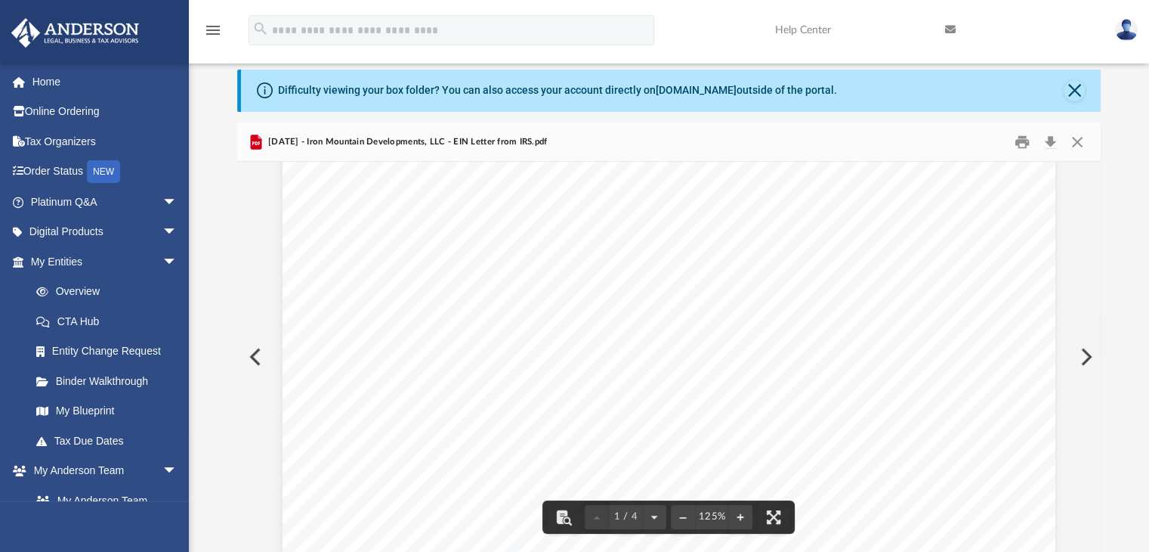
scroll to position [0, 0]
click at [1076, 141] on button "Close" at bounding box center [1077, 141] width 27 height 23
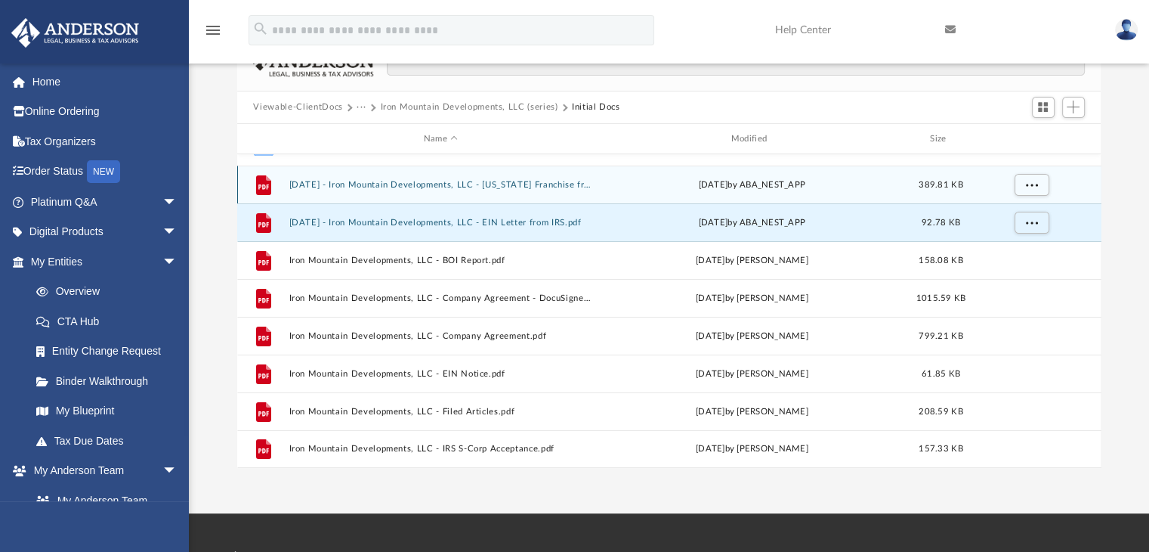
scroll to position [112, 0]
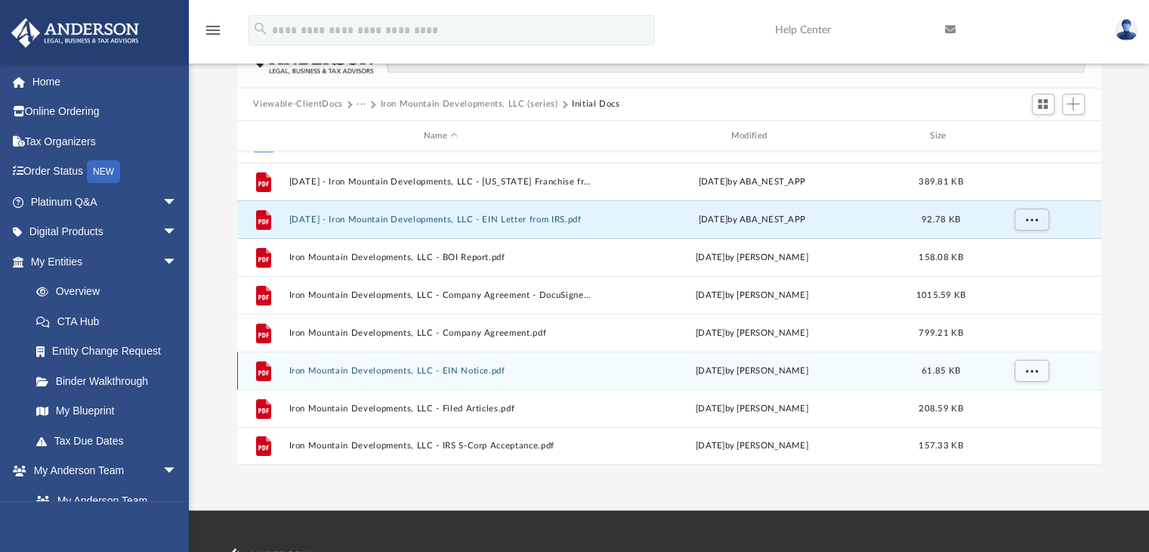
click at [475, 366] on button "Iron Mountain Developments, LLC - EIN Notice.pdf" at bounding box center [441, 371] width 305 height 10
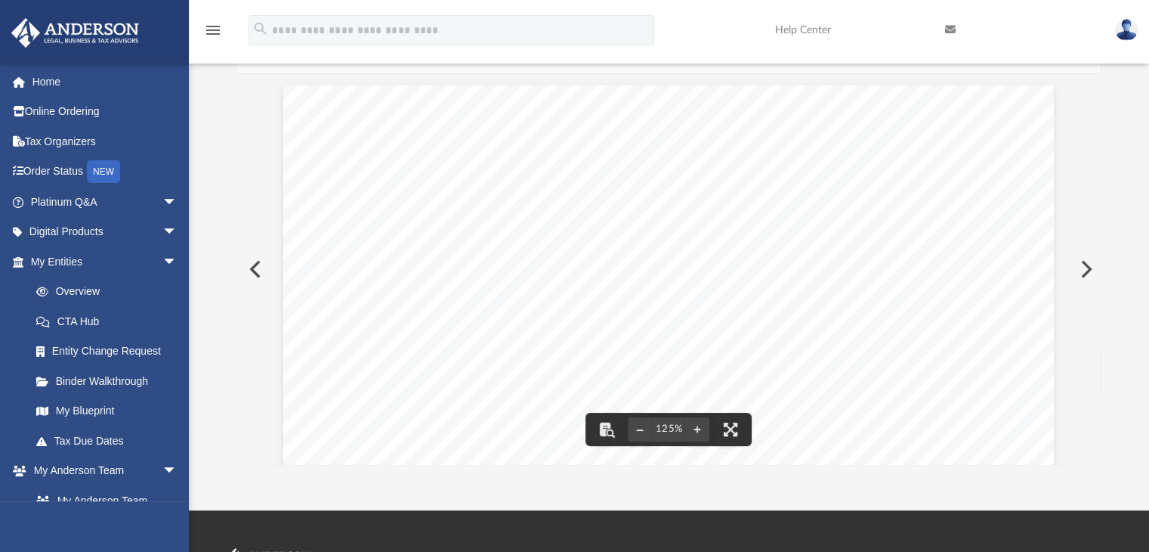
scroll to position [0, 0]
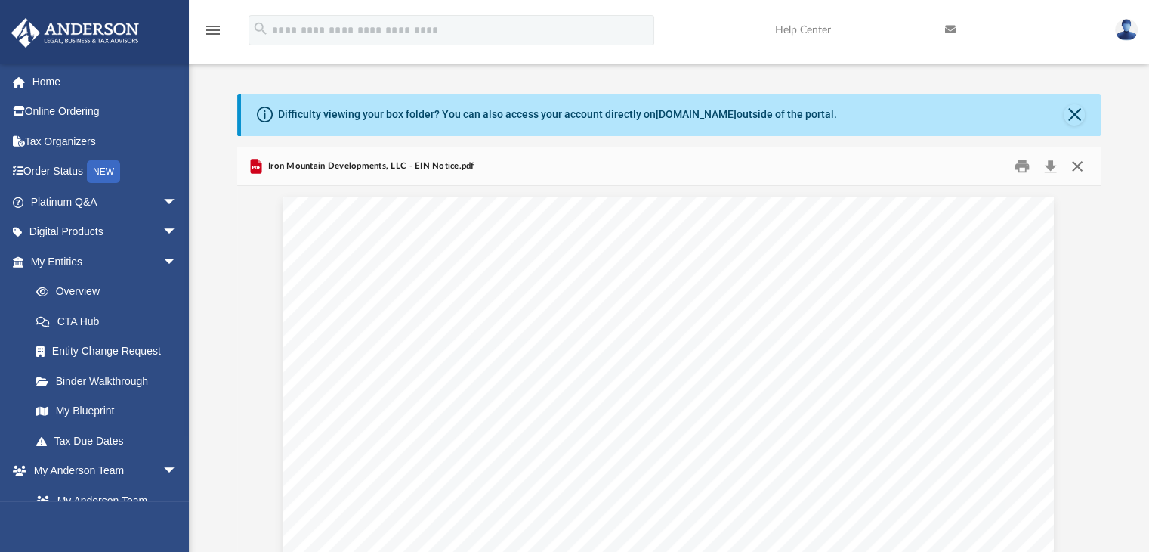
click at [1079, 163] on button "Close" at bounding box center [1077, 165] width 27 height 23
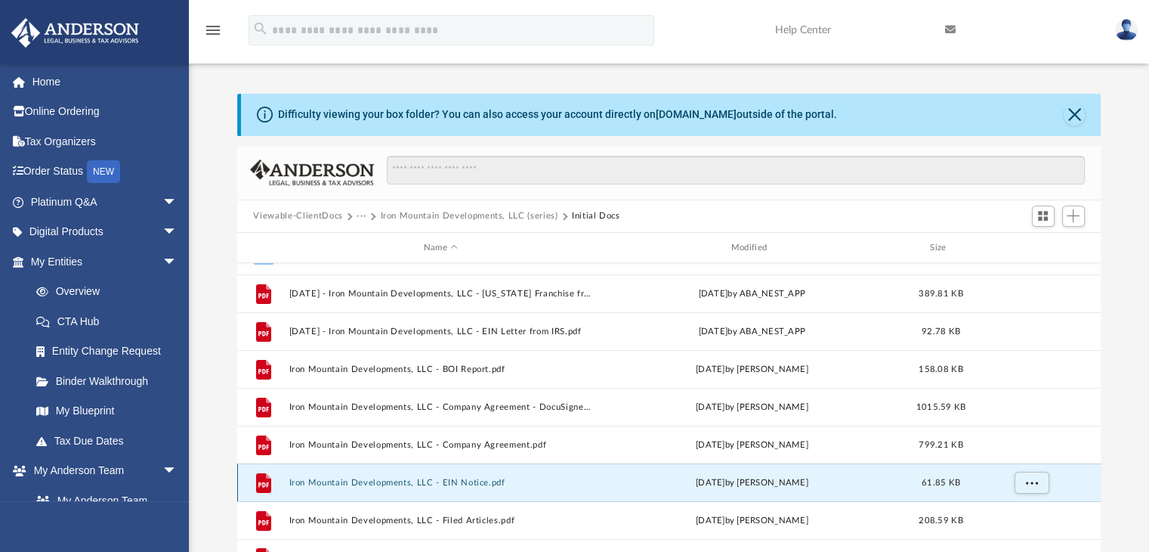
click at [478, 481] on button "Iron Mountain Developments, LLC - EIN Notice.pdf" at bounding box center [441, 483] width 305 height 10
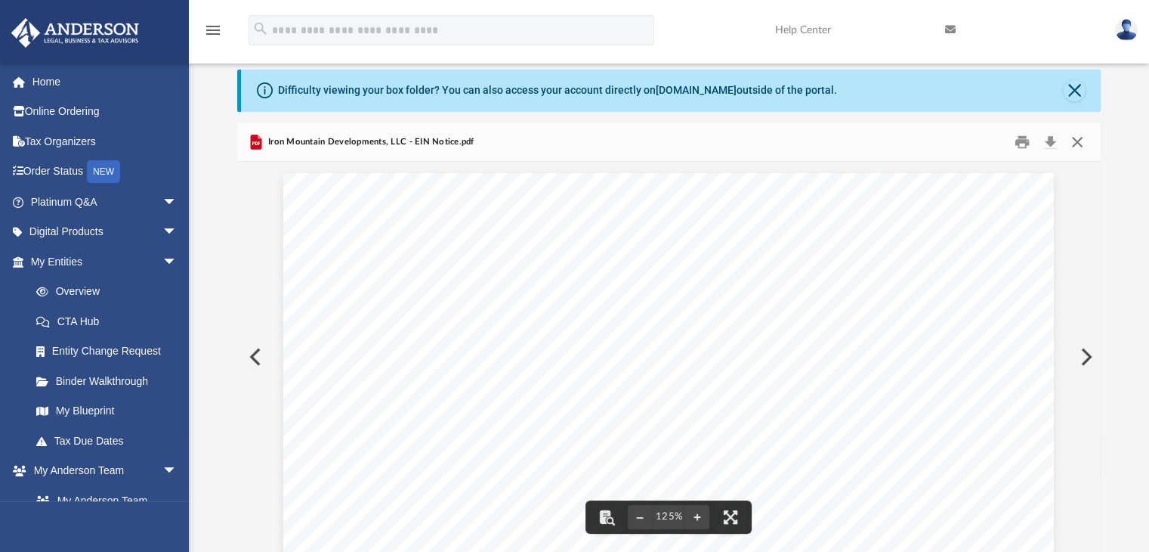
click at [1075, 142] on button "Close" at bounding box center [1077, 141] width 27 height 23
